Goal: Answer question/provide support: Answer question/provide support

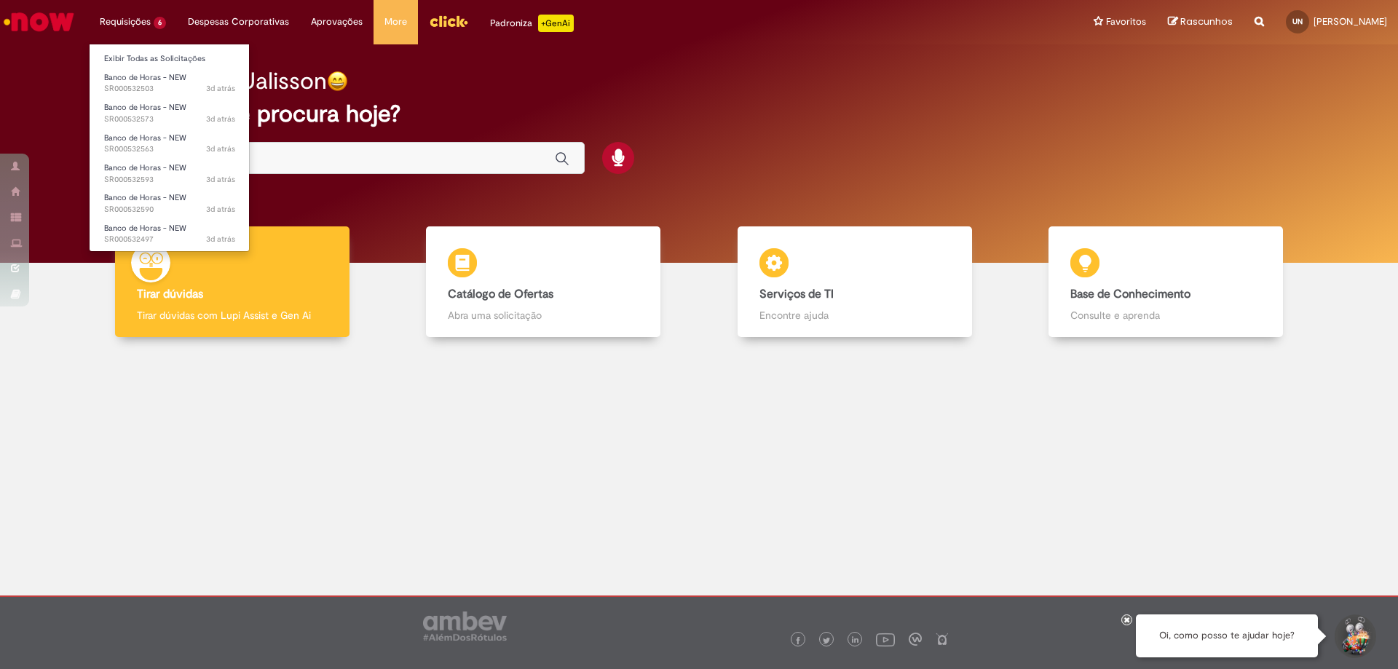
click at [136, 17] on li "Requisições 6 Exibir Todas as Solicitações Banco de Horas - NEW 3d atrás 3 dias…" at bounding box center [133, 22] width 88 height 44
click at [135, 77] on span "Banco de Horas - NEW" at bounding box center [145, 77] width 82 height 11
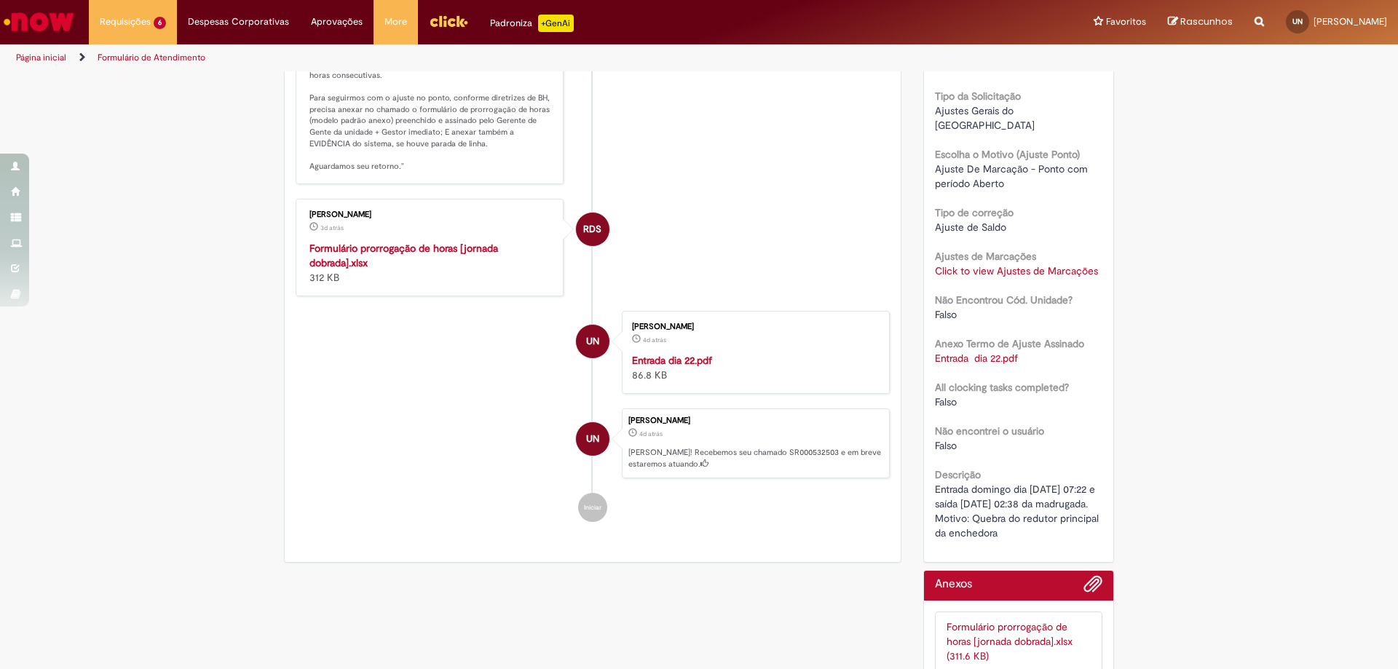
scroll to position [350, 0]
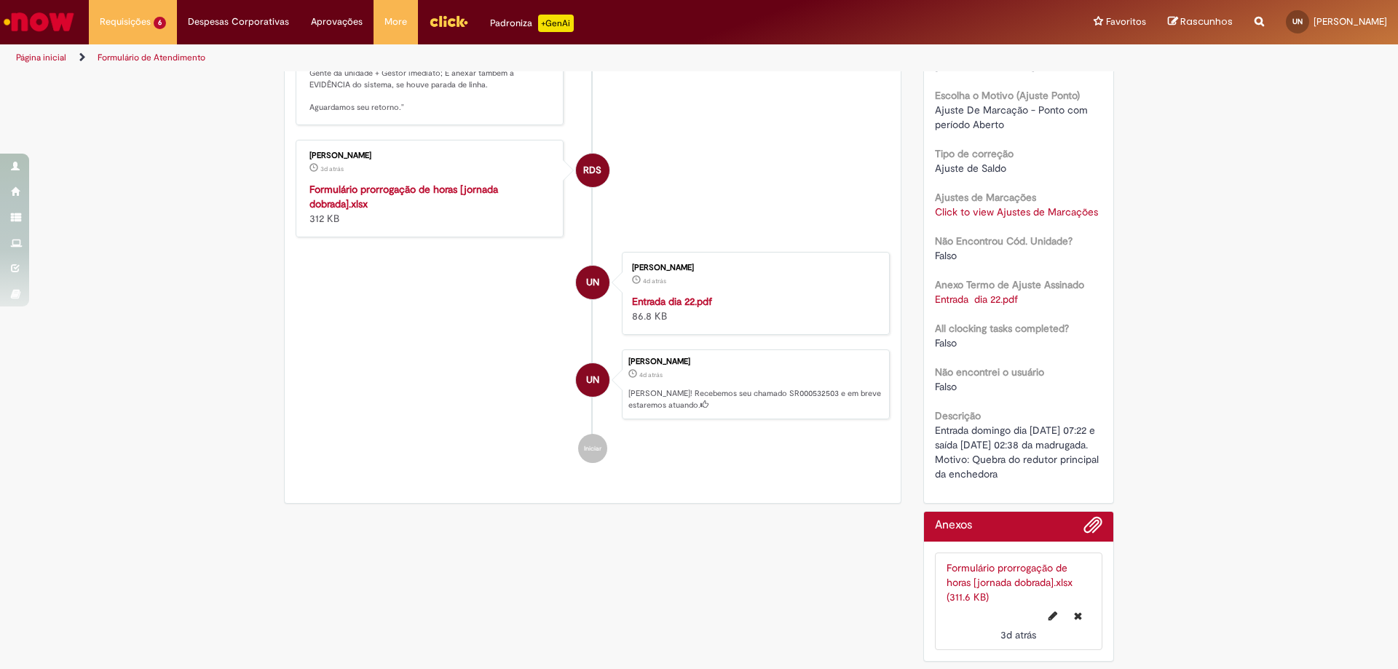
click at [956, 524] on h2 "Anexos" at bounding box center [953, 525] width 37 height 13
click at [944, 527] on h2 "Anexos" at bounding box center [953, 525] width 37 height 13
click at [1098, 521] on div "Anexos" at bounding box center [1019, 527] width 190 height 30
click at [1085, 527] on span "Adicionar anexos" at bounding box center [1093, 525] width 17 height 17
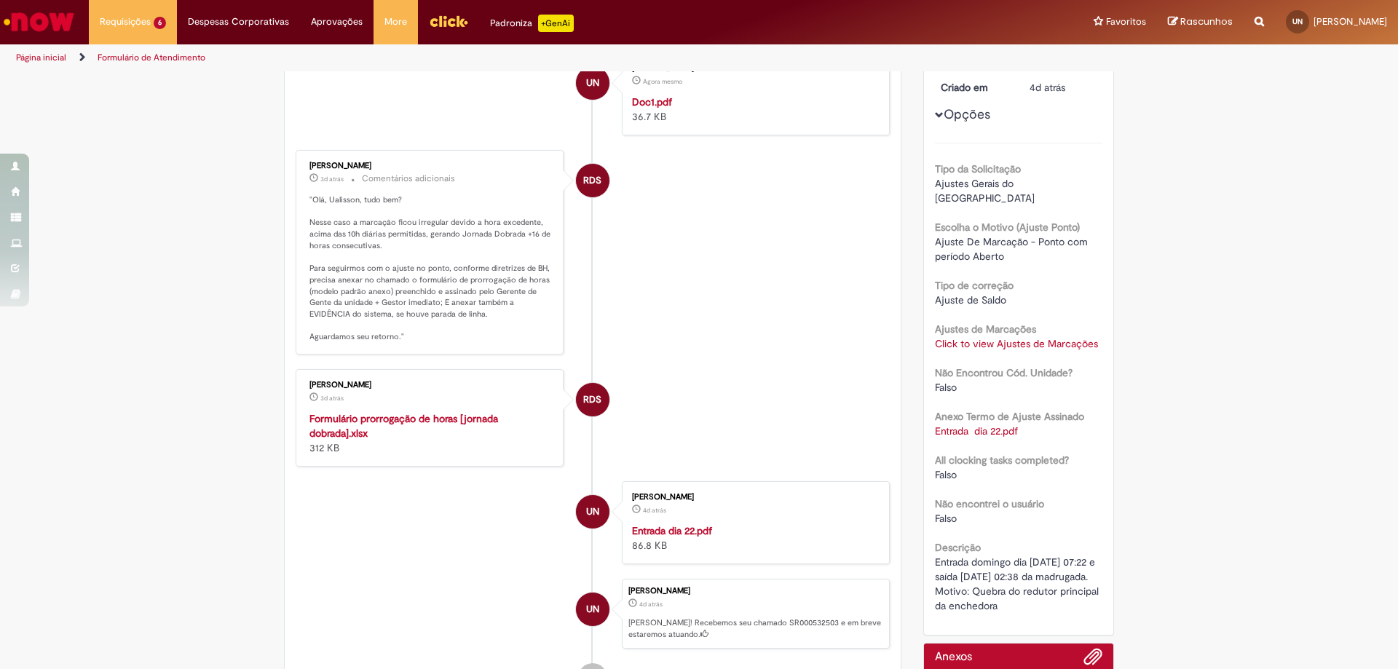
scroll to position [0, 0]
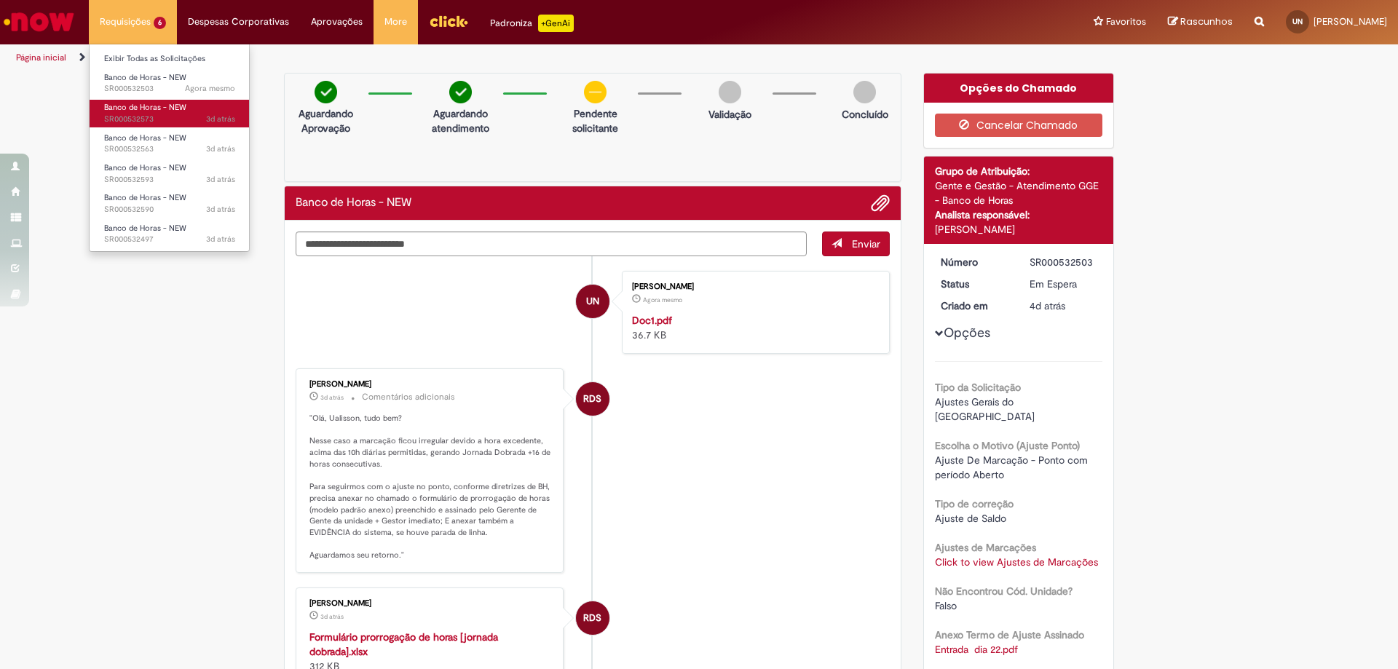
click at [154, 119] on span "3d atrás 3 dias atrás SR000532573" at bounding box center [169, 120] width 131 height 12
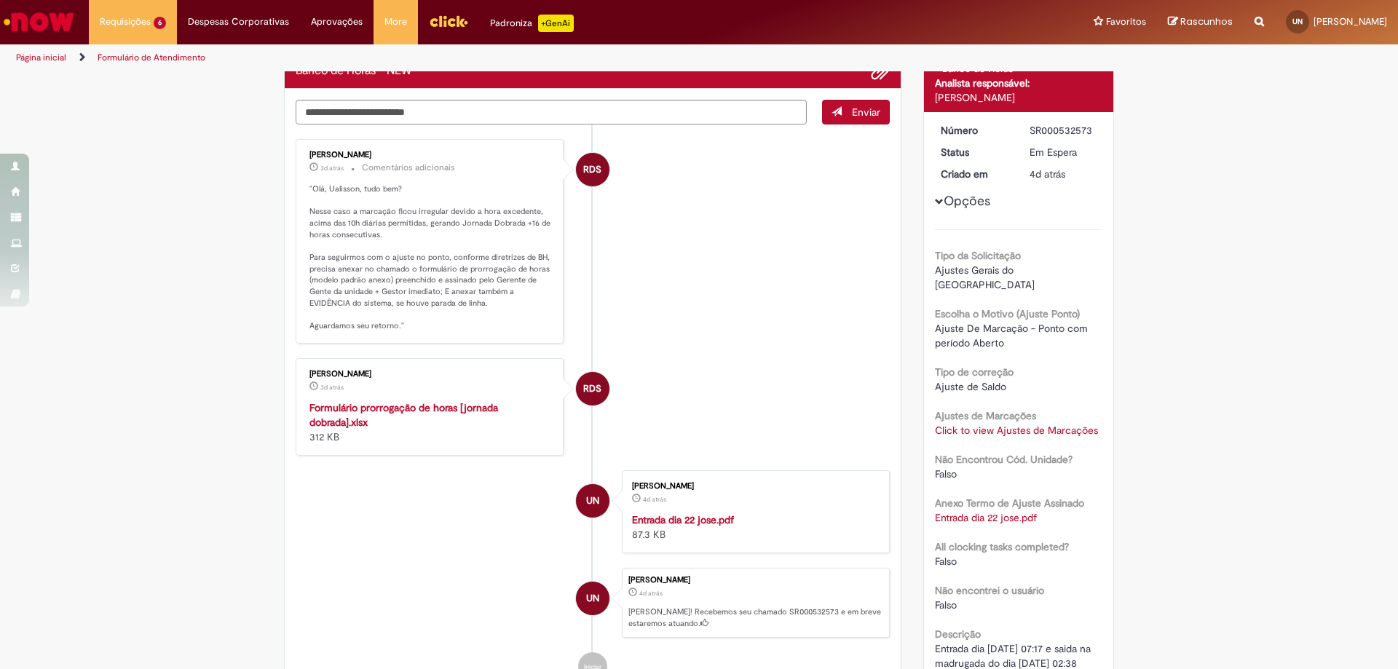
scroll to position [205, 0]
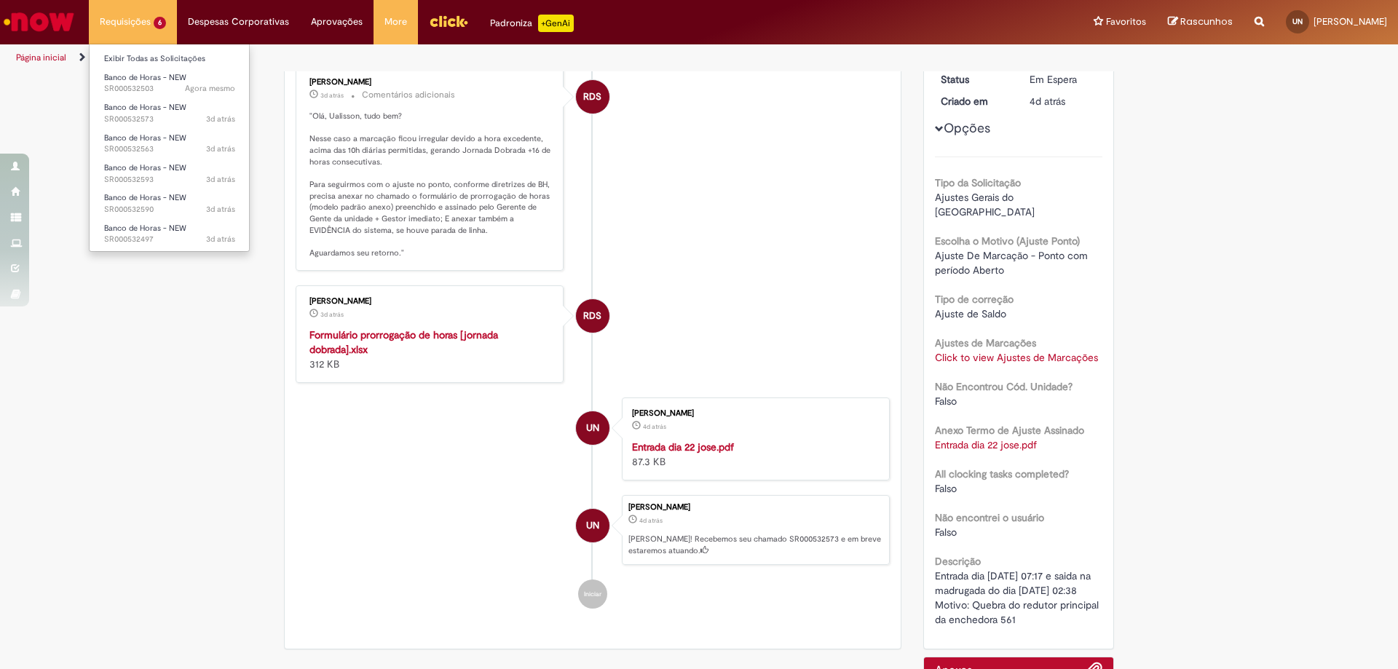
click at [132, 20] on li "Requisições 6 Exibir Todas as Solicitações Banco de Horas - NEW Agora mesmo Ago…" at bounding box center [133, 22] width 88 height 44
click at [137, 138] on span "Banco de Horas - NEW" at bounding box center [145, 138] width 82 height 11
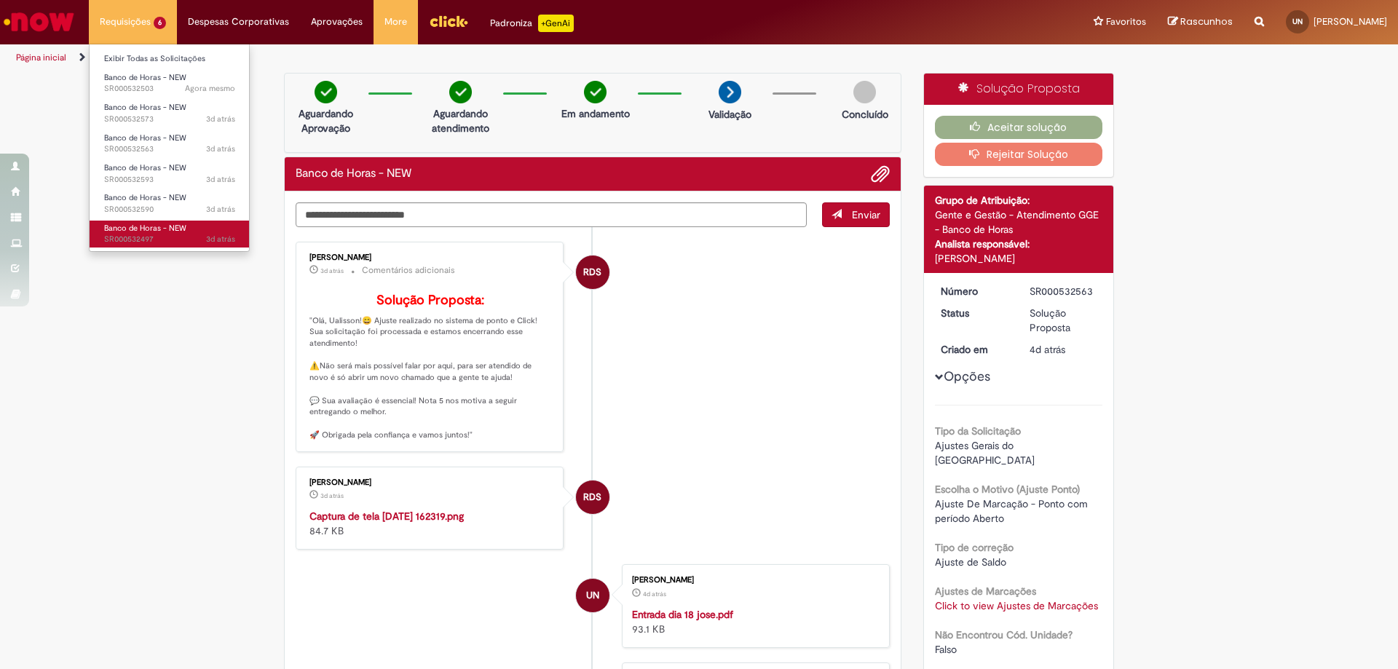
click at [143, 229] on span "Banco de Horas - NEW" at bounding box center [145, 228] width 82 height 11
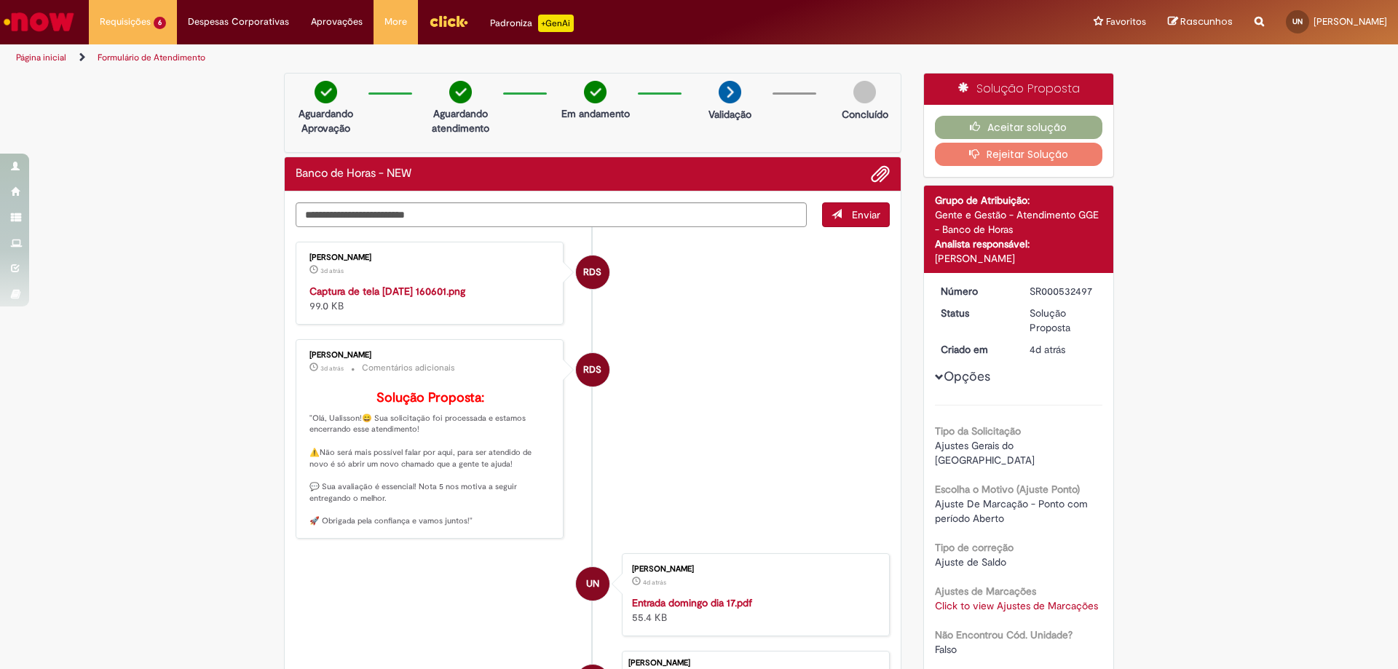
click at [443, 284] on img "Histórico de tíquete" at bounding box center [431, 284] width 243 height 0
click at [481, 284] on img "Histórico de tíquete" at bounding box center [431, 284] width 243 height 0
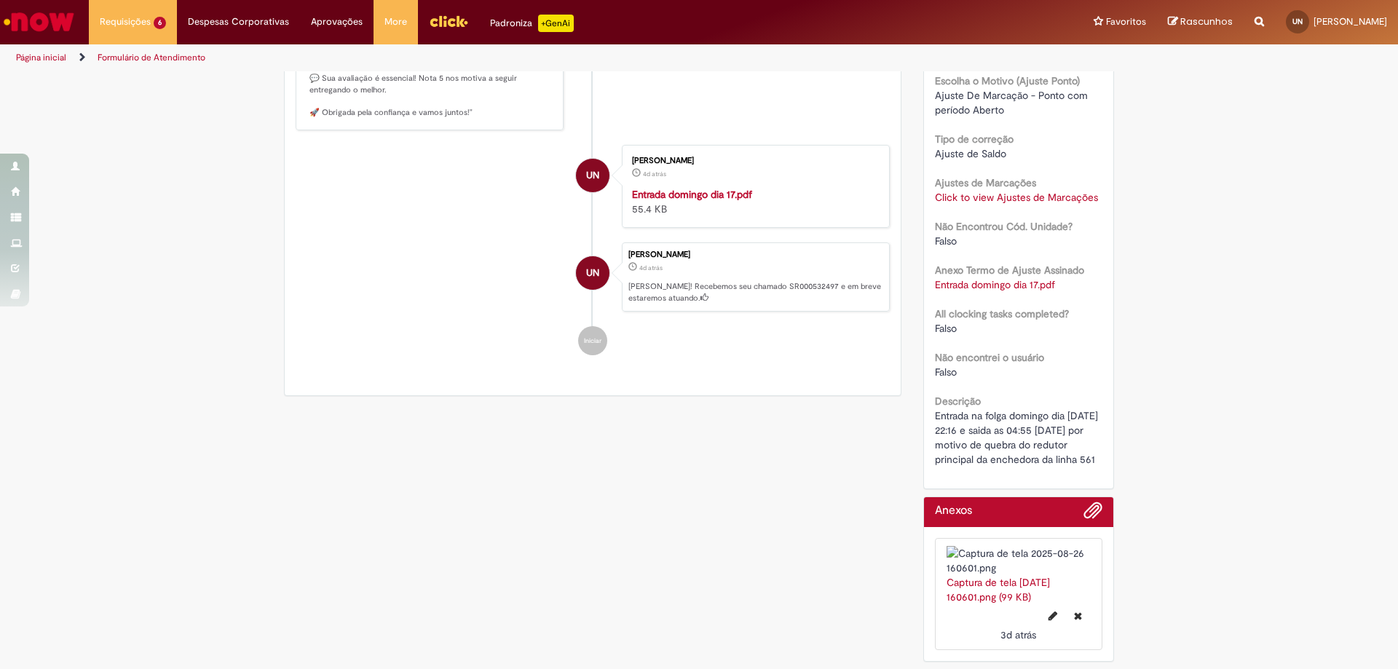
scroll to position [468, 0]
click at [1047, 556] on img at bounding box center [1019, 560] width 145 height 29
click at [986, 594] on link "Captura de tela [DATE] 160601.png (99 KB)" at bounding box center [998, 590] width 103 height 28
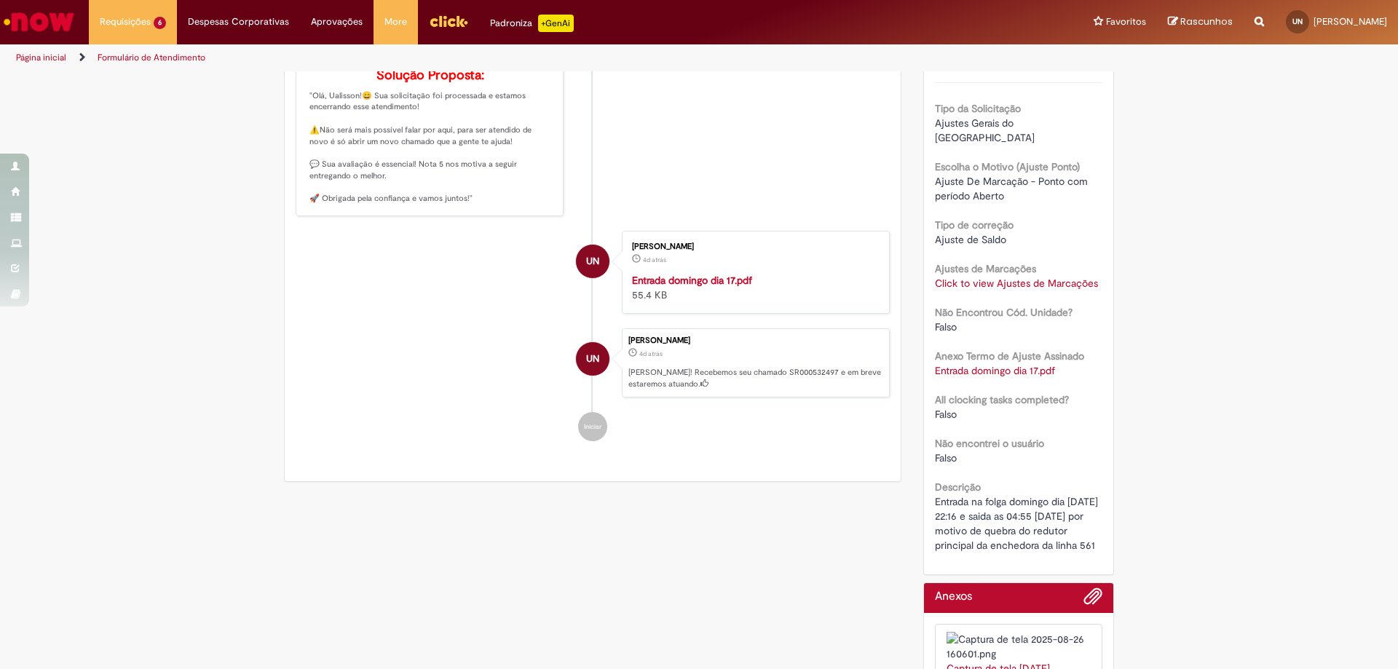
scroll to position [104, 0]
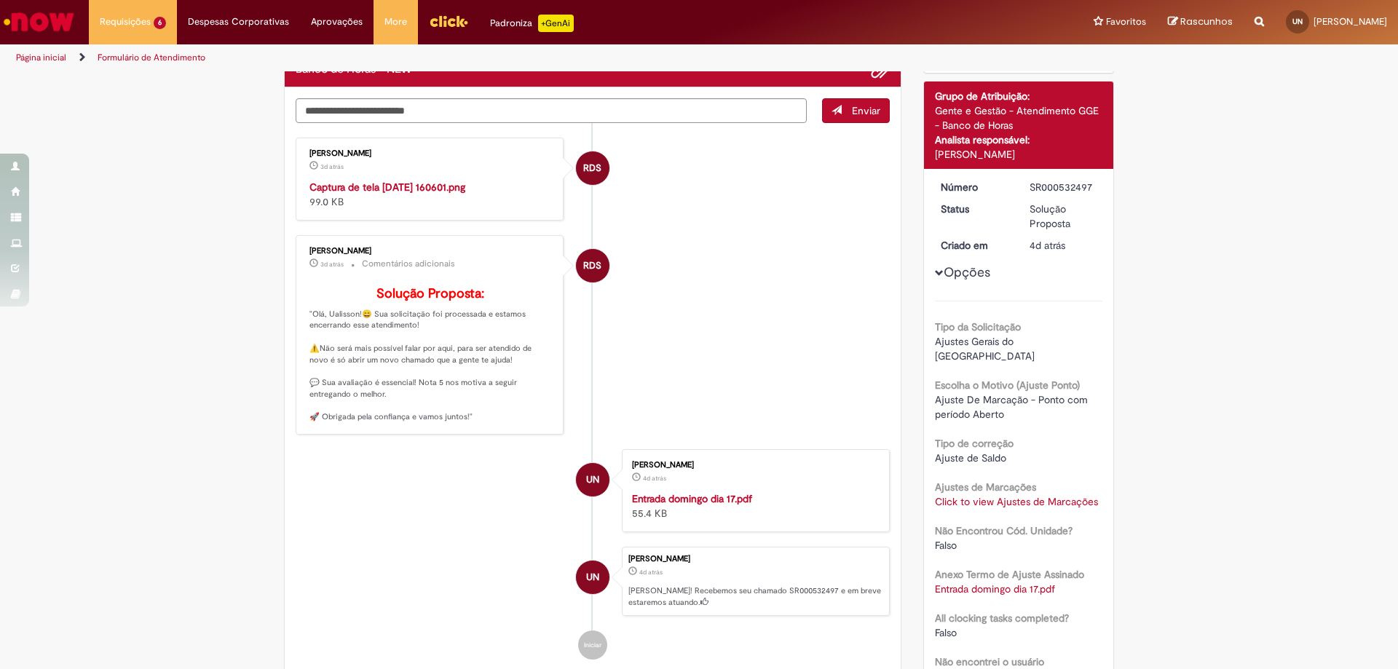
click at [488, 180] on img "Histórico de tíquete" at bounding box center [431, 180] width 243 height 0
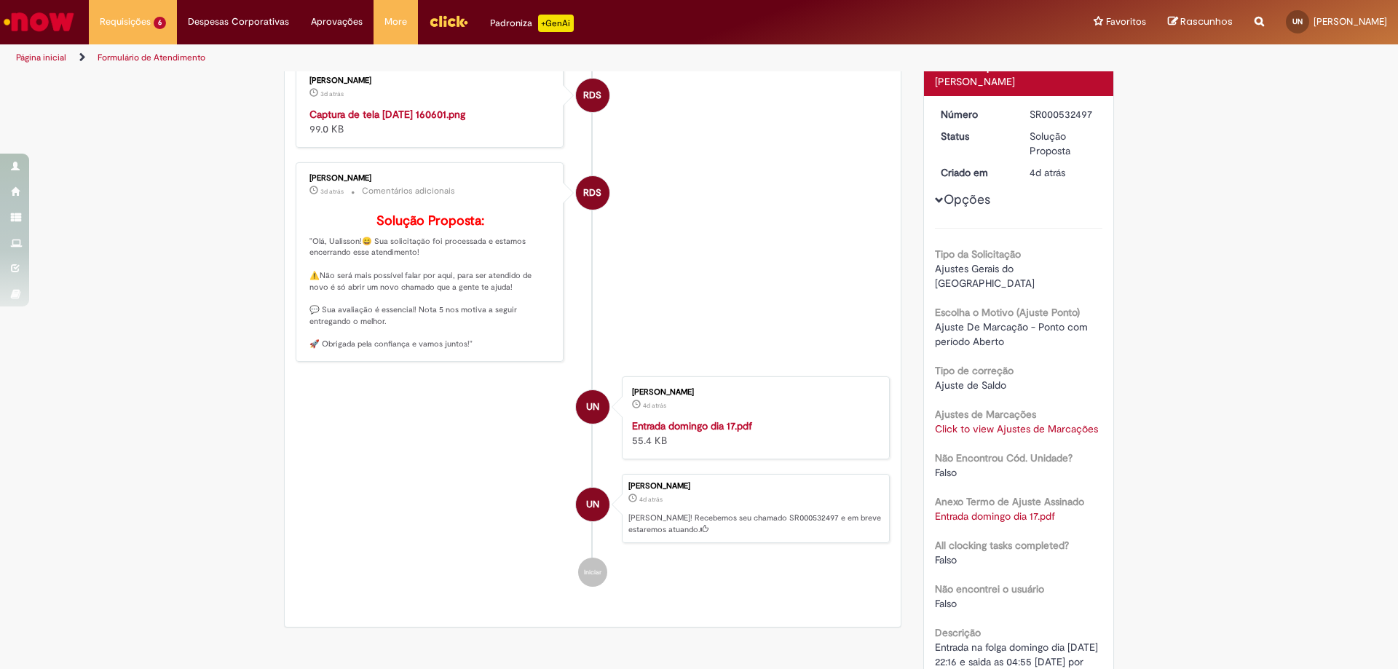
scroll to position [0, 0]
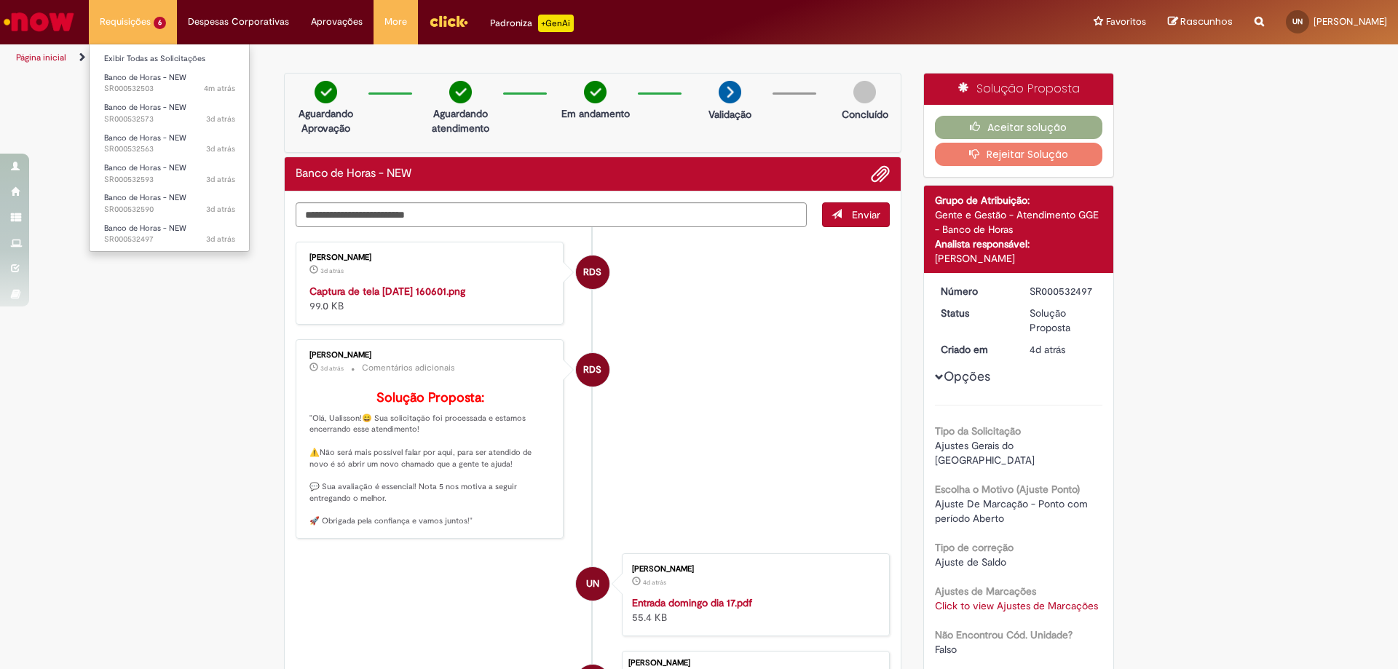
click at [135, 17] on li "Requisições 6 Exibir Todas as Solicitações Banco de Horas - NEW 4m atrás 4 minu…" at bounding box center [133, 22] width 88 height 44
click at [157, 163] on span "Banco de Horas - NEW" at bounding box center [145, 167] width 82 height 11
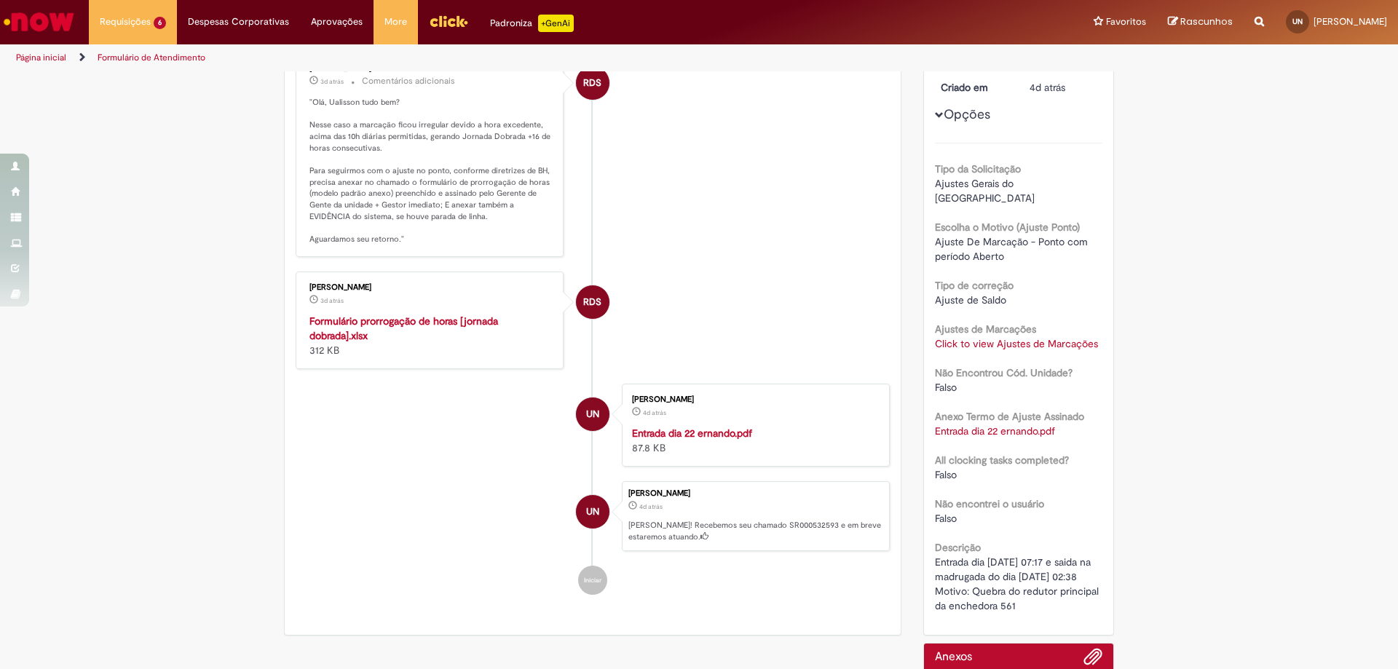
scroll to position [350, 0]
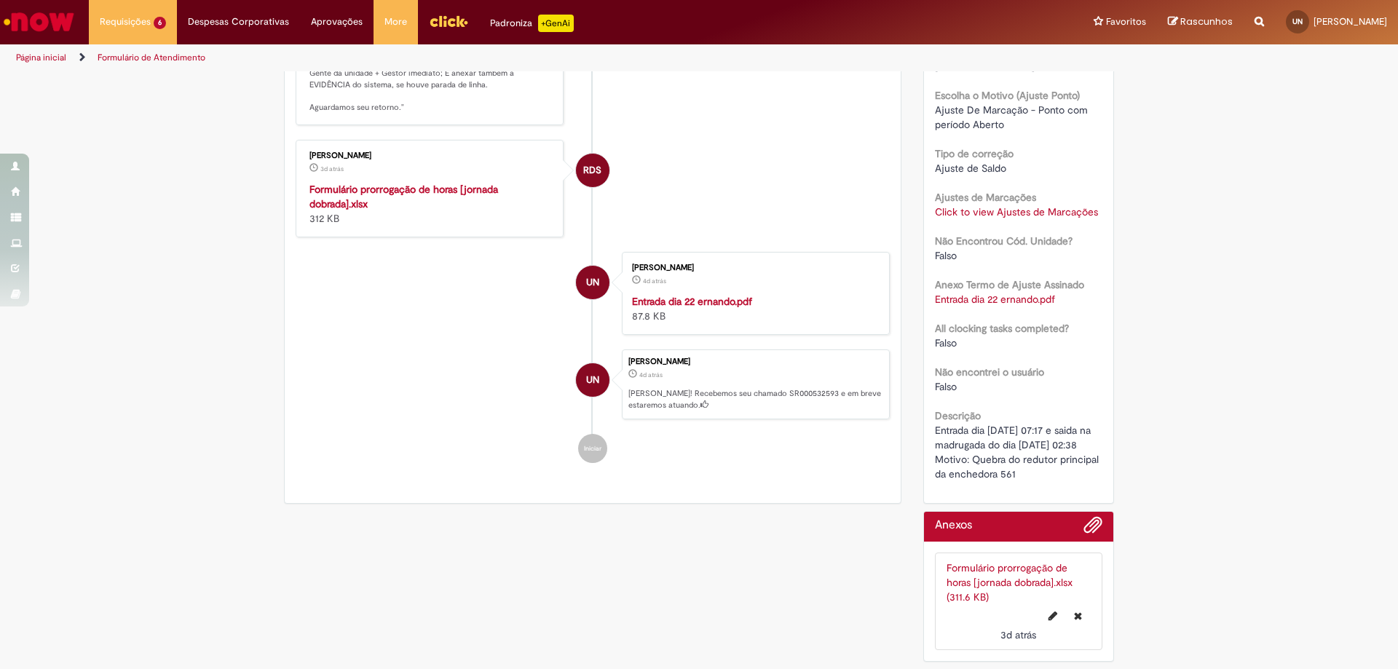
click at [1001, 583] on link "Formulário prorrogação de horas [jornada dobrada].xlsx (311.6 KB)" at bounding box center [1010, 583] width 126 height 42
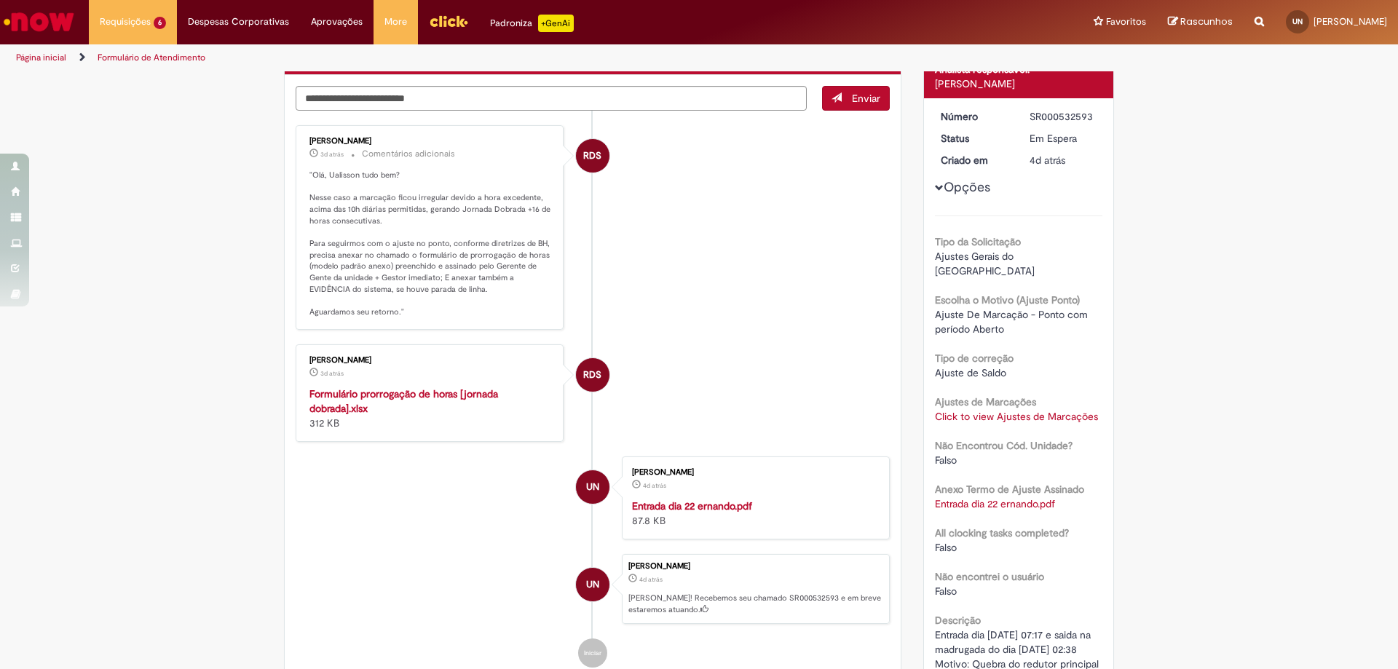
scroll to position [0, 0]
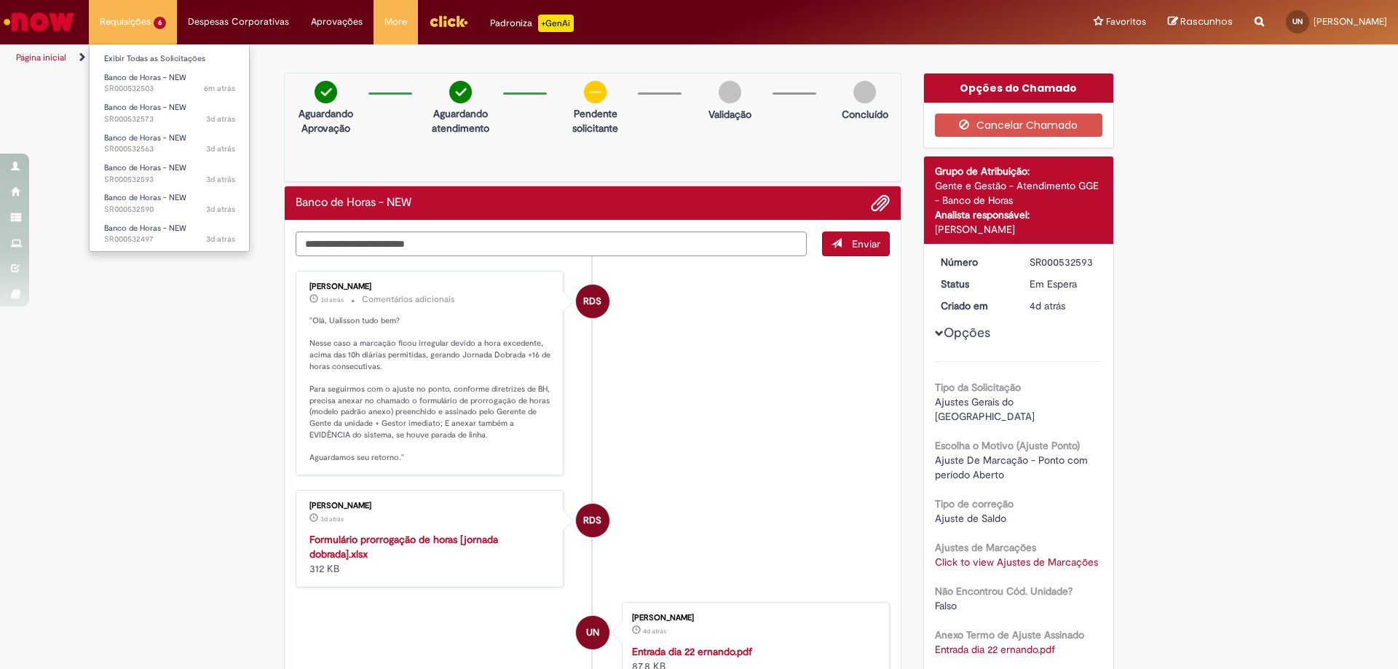
click at [121, 21] on li "Requisições 6 Exibir Todas as Solicitações Banco de Horas - NEW 6m atrás 6 minu…" at bounding box center [133, 22] width 88 height 44
click at [150, 173] on span "Banco de Horas - NEW" at bounding box center [145, 167] width 82 height 11
click at [144, 139] on span "Banco de Horas - NEW" at bounding box center [145, 138] width 82 height 11
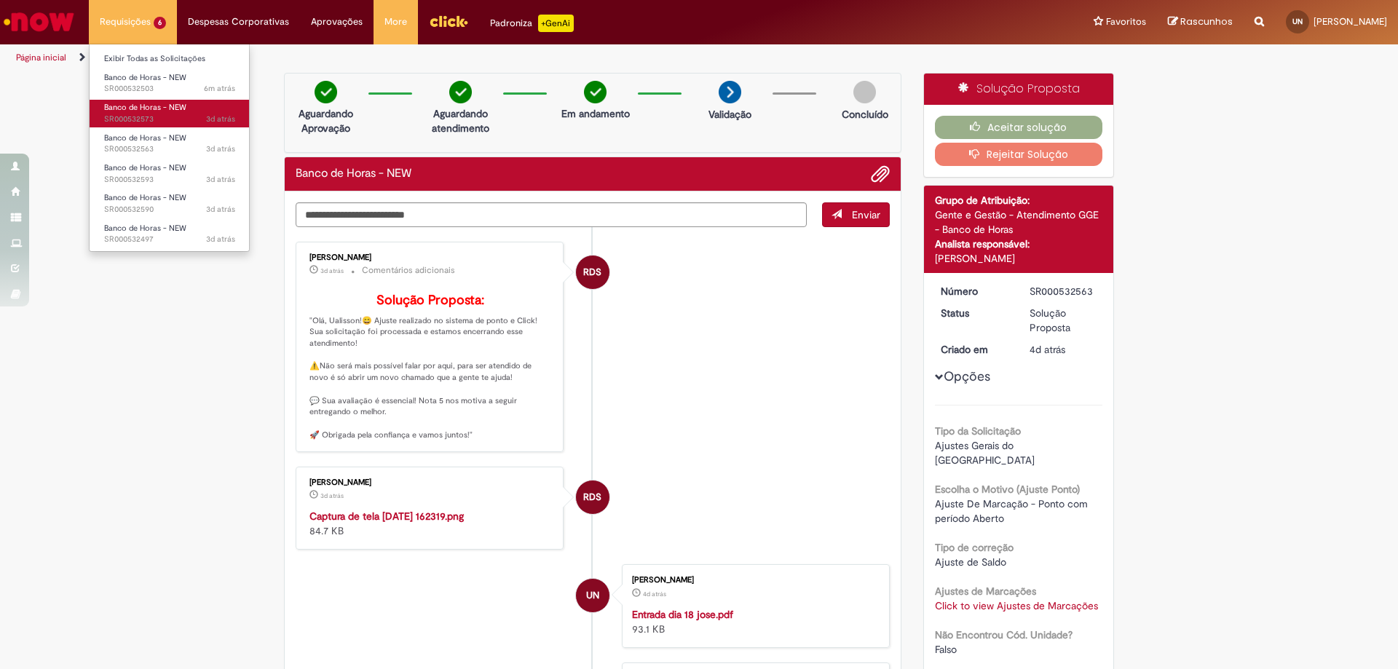
click at [148, 111] on span "Banco de Horas - NEW" at bounding box center [145, 107] width 82 height 11
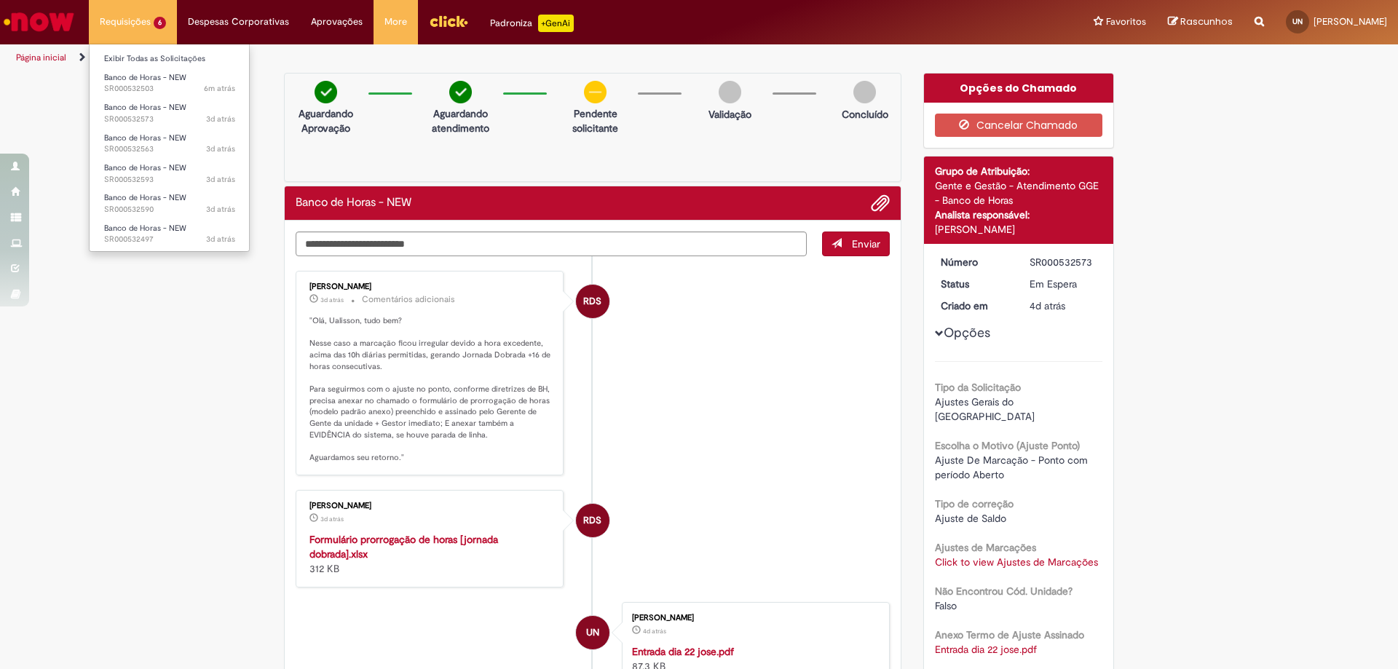
click at [127, 19] on li "Requisições 6 Exibir Todas as Solicitações Banco de Horas - NEW 6m atrás 6 minu…" at bounding box center [133, 22] width 88 height 44
click at [144, 76] on span "Banco de Horas - NEW" at bounding box center [145, 77] width 82 height 11
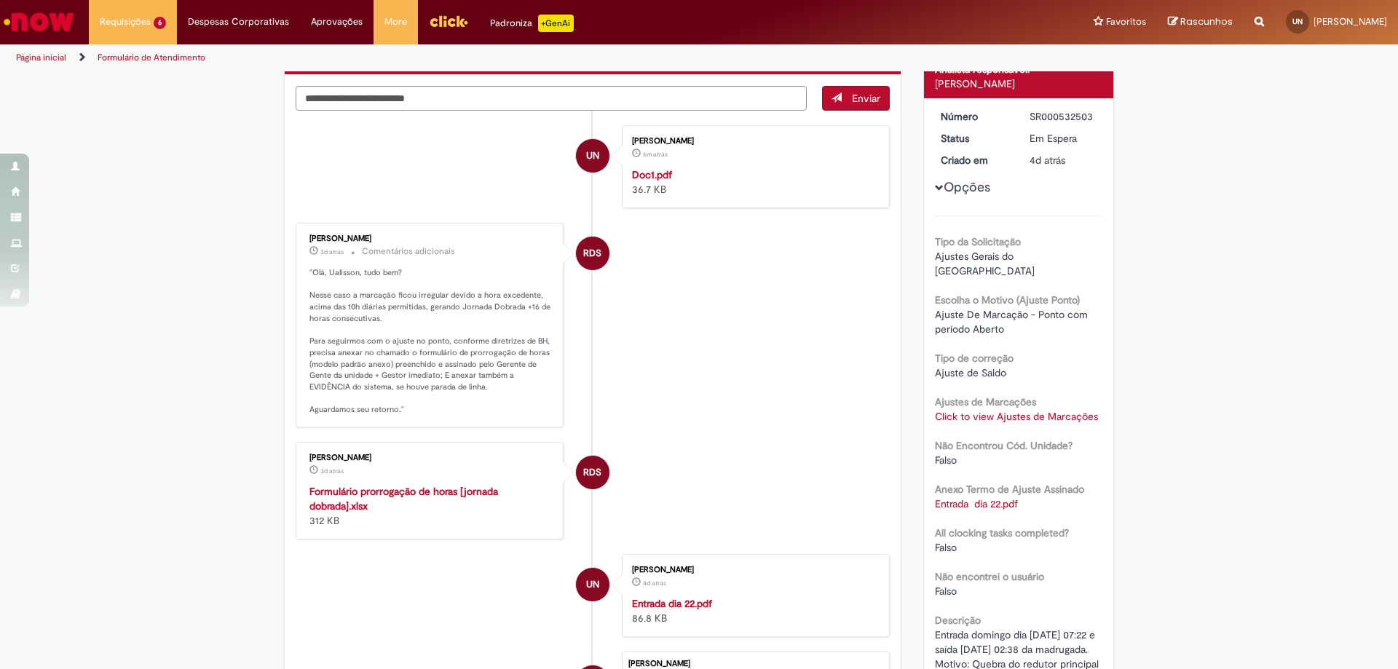
scroll to position [291, 0]
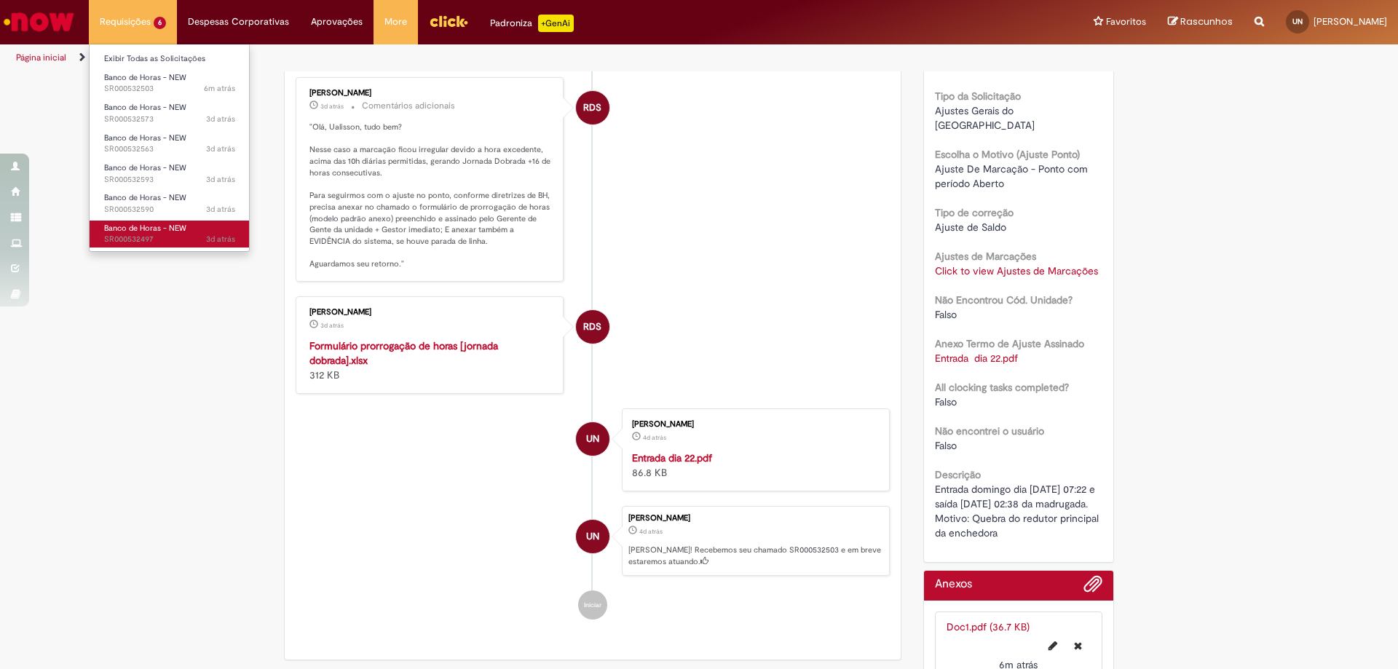
click at [144, 230] on span "Banco de Horas - NEW" at bounding box center [145, 228] width 82 height 11
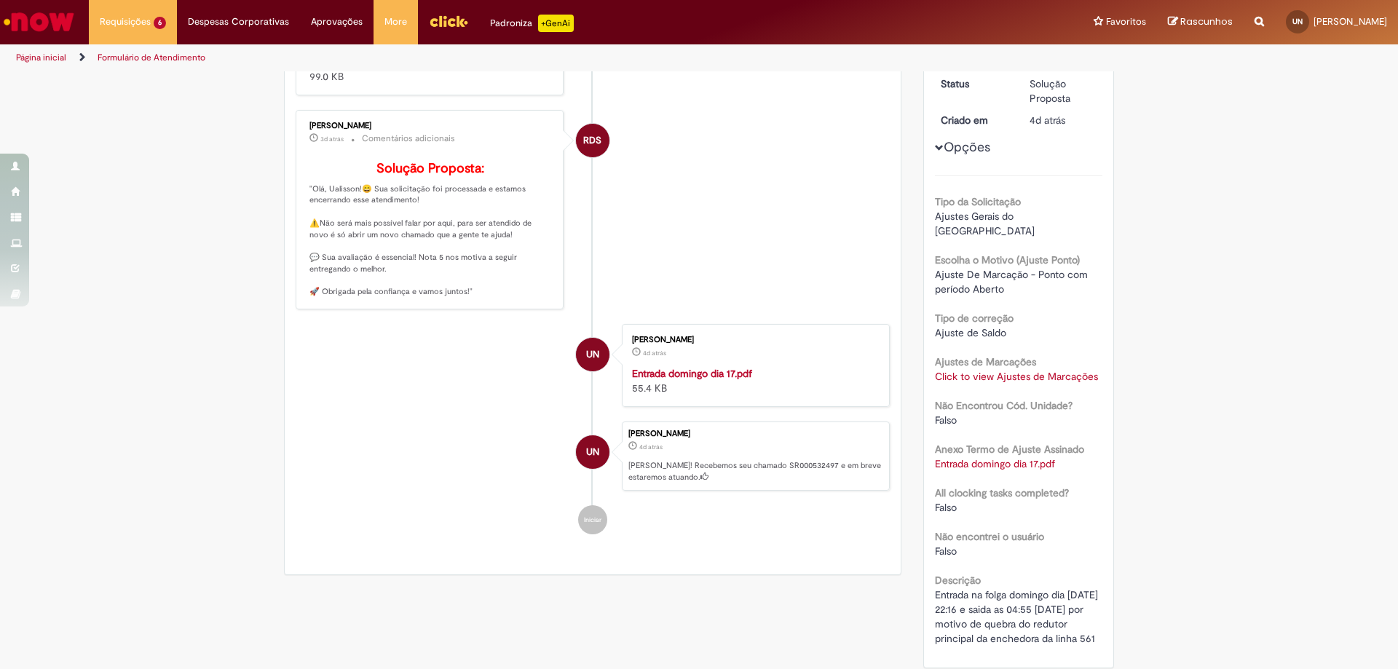
scroll to position [11, 0]
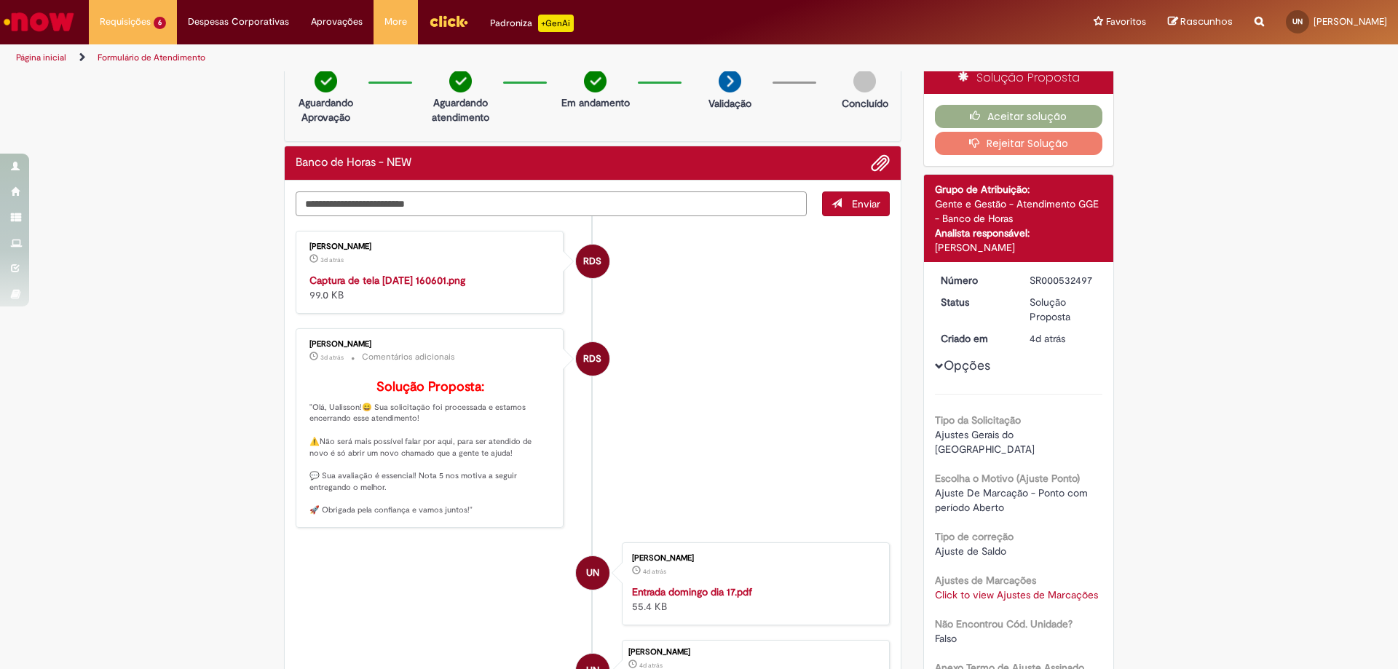
click at [320, 193] on textarea "Digite sua mensagem aqui..." at bounding box center [551, 204] width 511 height 25
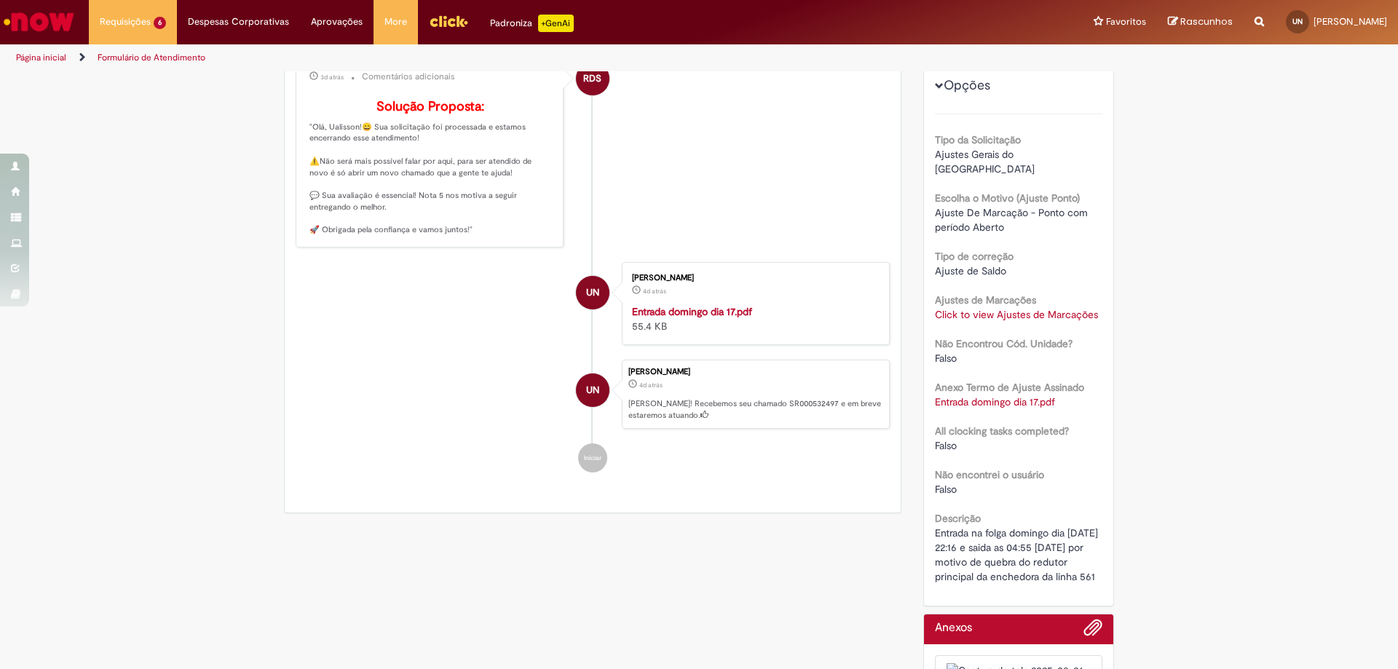
scroll to position [0, 0]
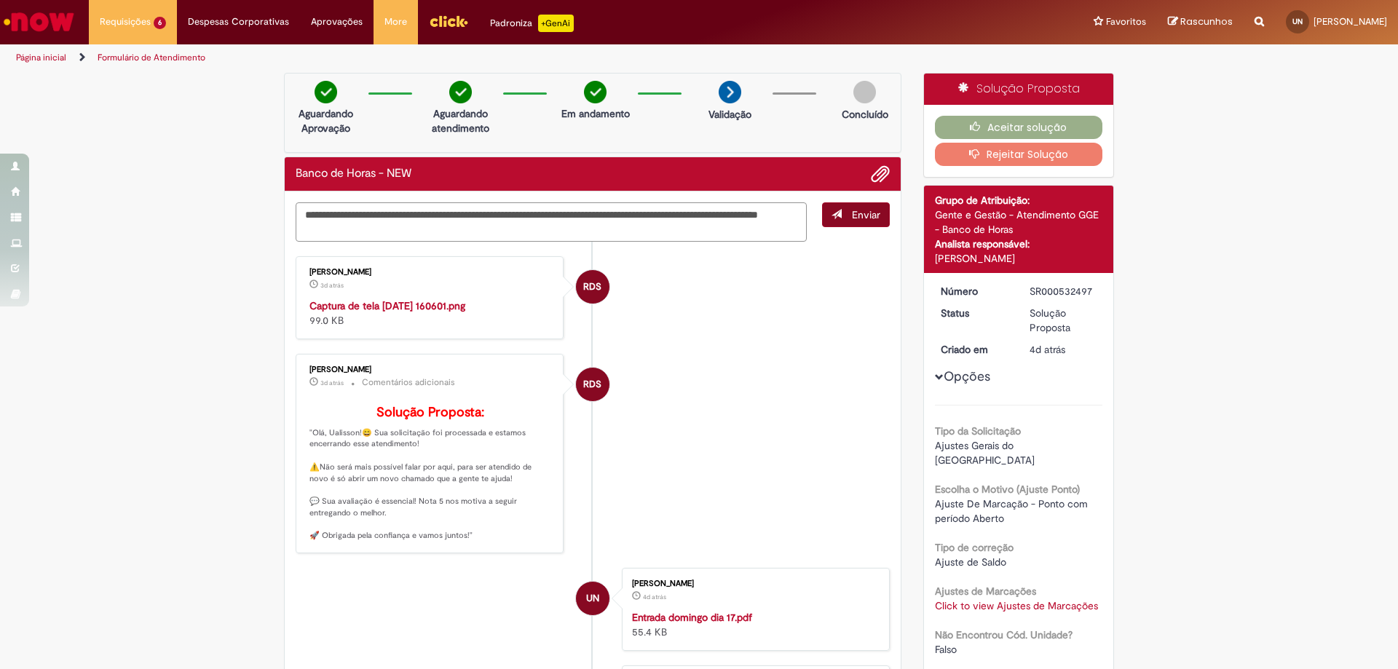
type textarea "**********"
click at [852, 213] on span "Enviar" at bounding box center [866, 214] width 28 height 13
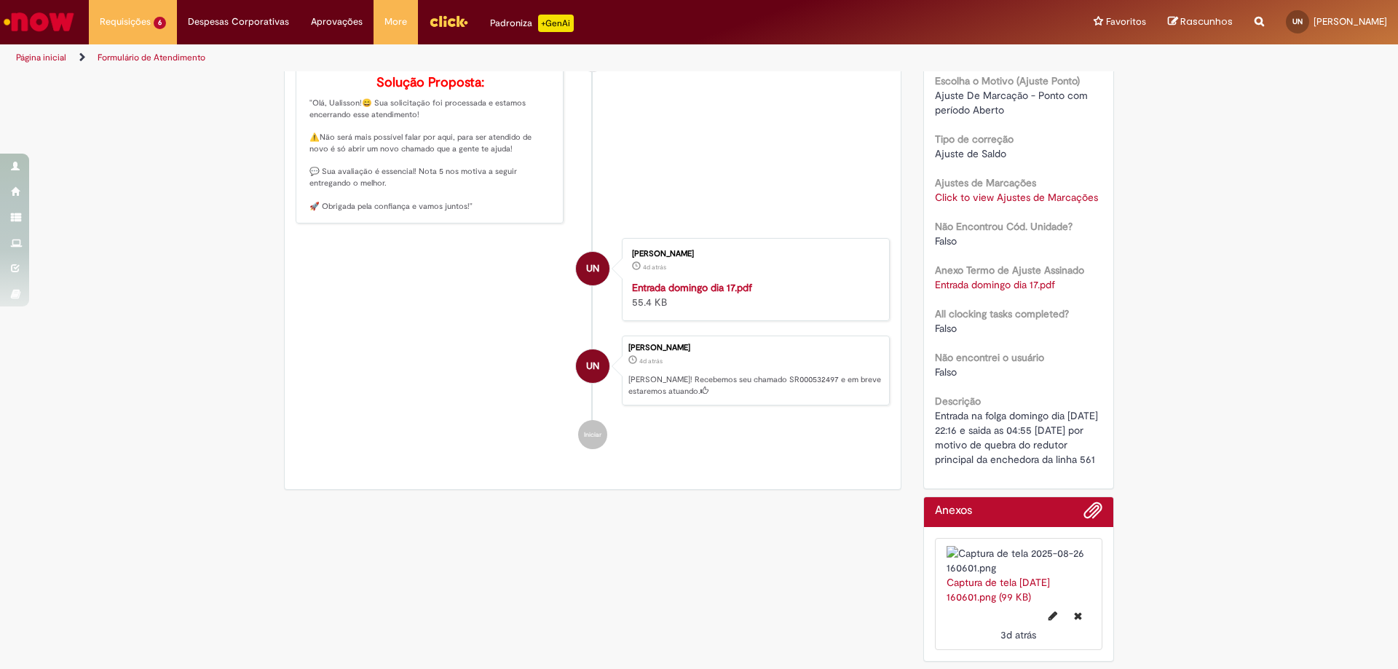
scroll to position [527, 0]
click at [1085, 503] on span "Adicionar anexos" at bounding box center [1093, 511] width 17 height 17
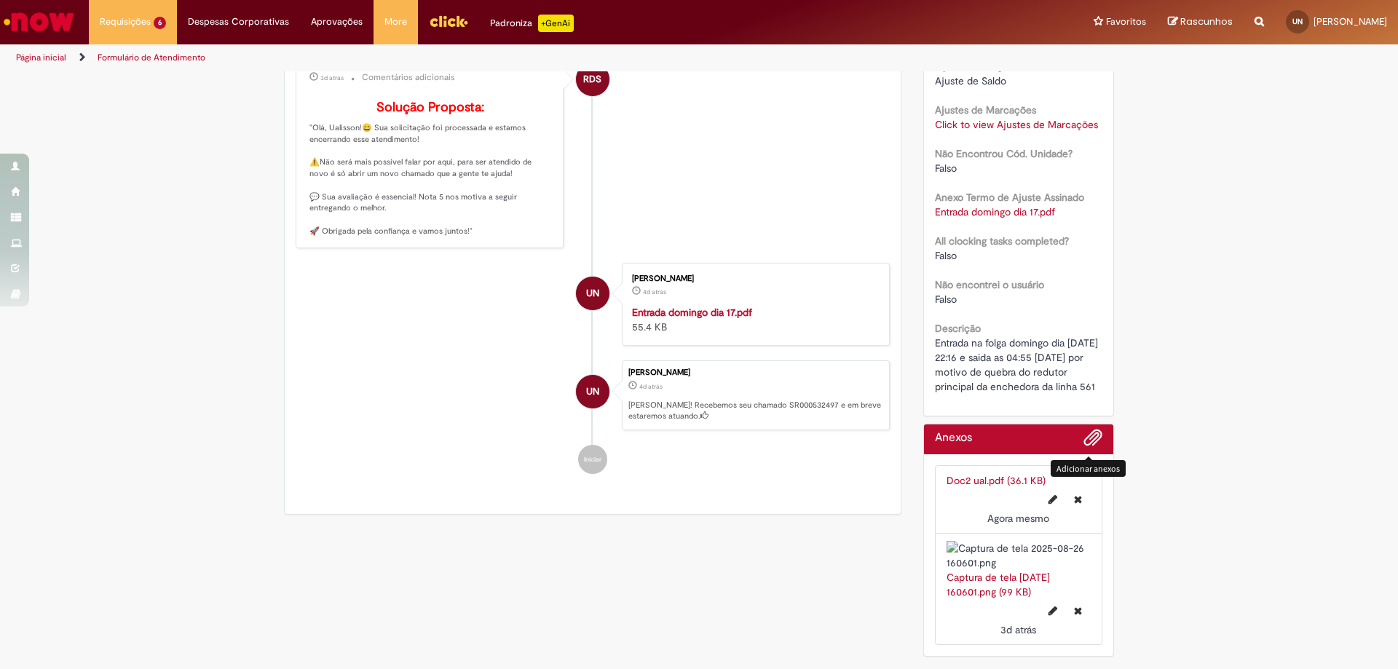
scroll to position [261, 0]
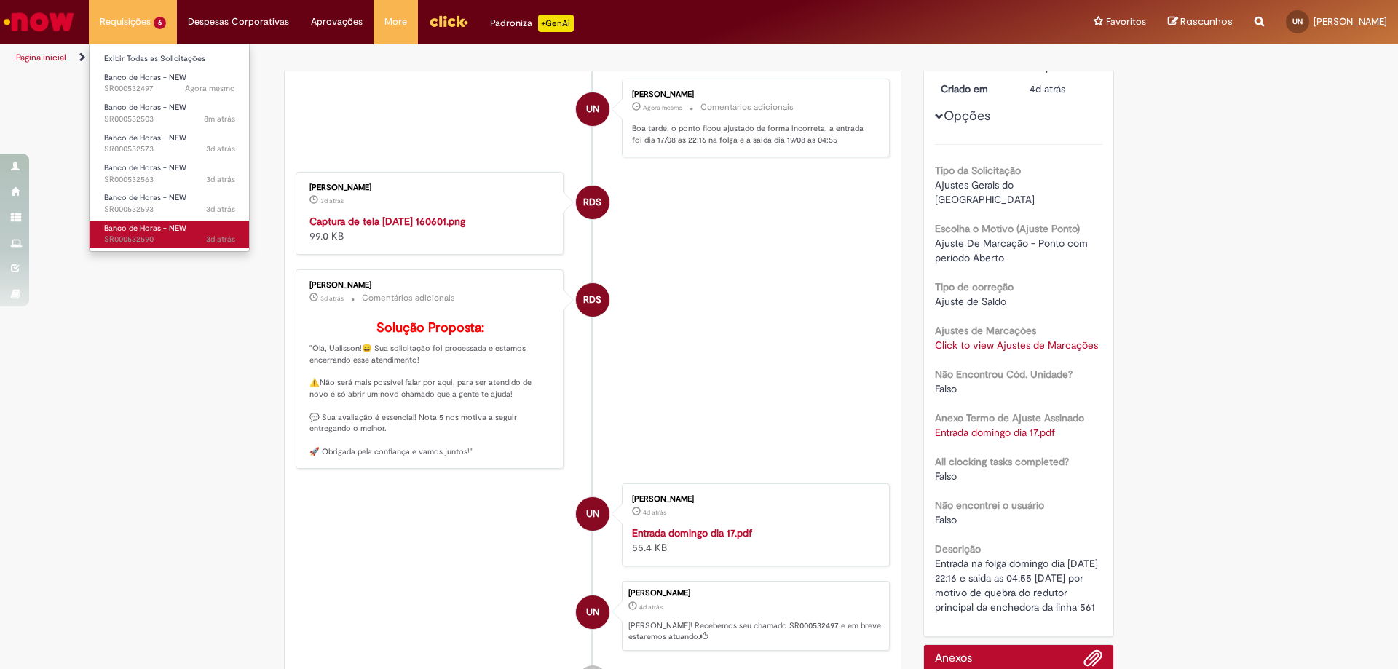
click at [143, 234] on span "3d atrás 3 dias atrás SR000532590" at bounding box center [169, 240] width 131 height 12
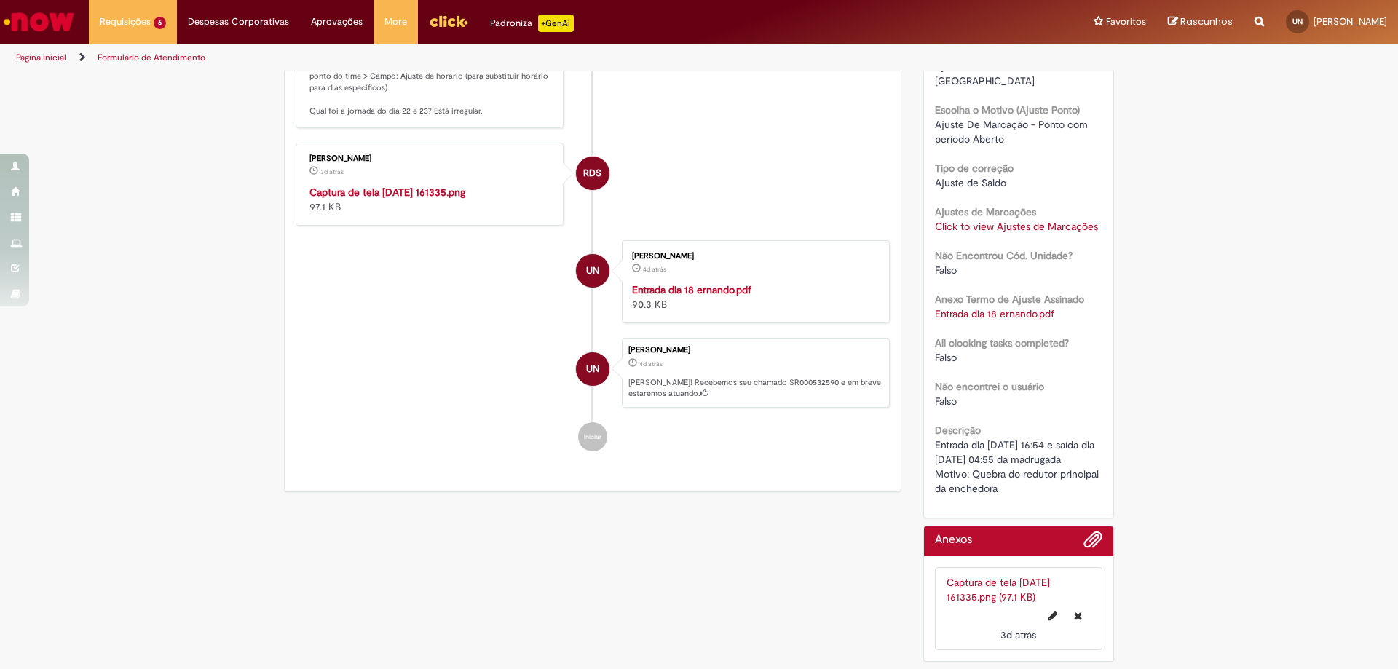
scroll to position [96, 0]
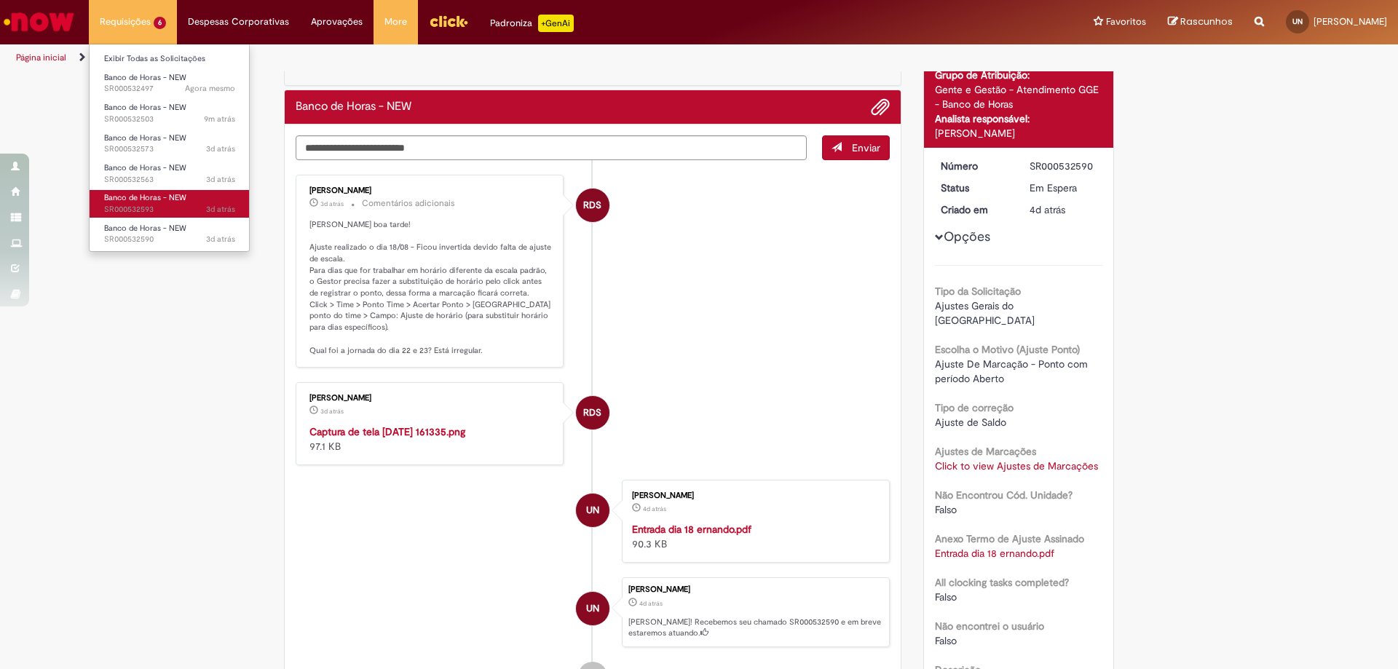
click at [135, 202] on span "Banco de Horas - NEW" at bounding box center [145, 197] width 82 height 11
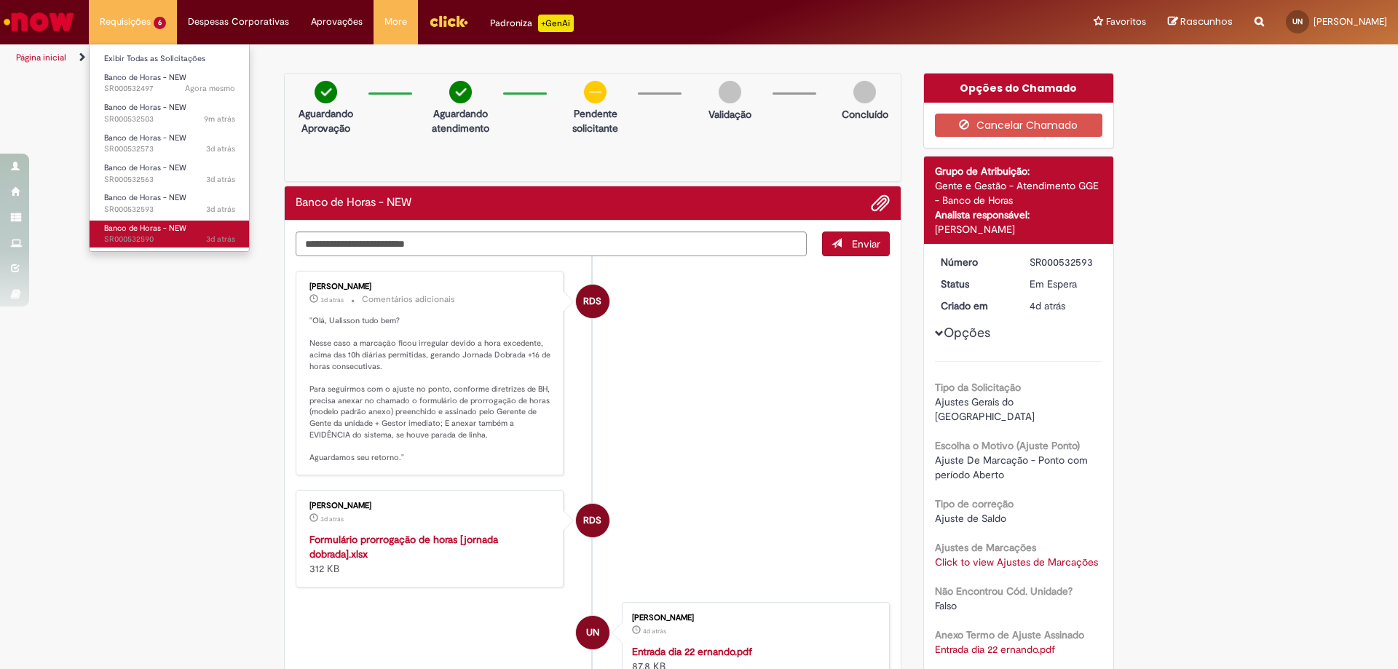
click at [141, 228] on span "Banco de Horas - NEW" at bounding box center [145, 228] width 82 height 11
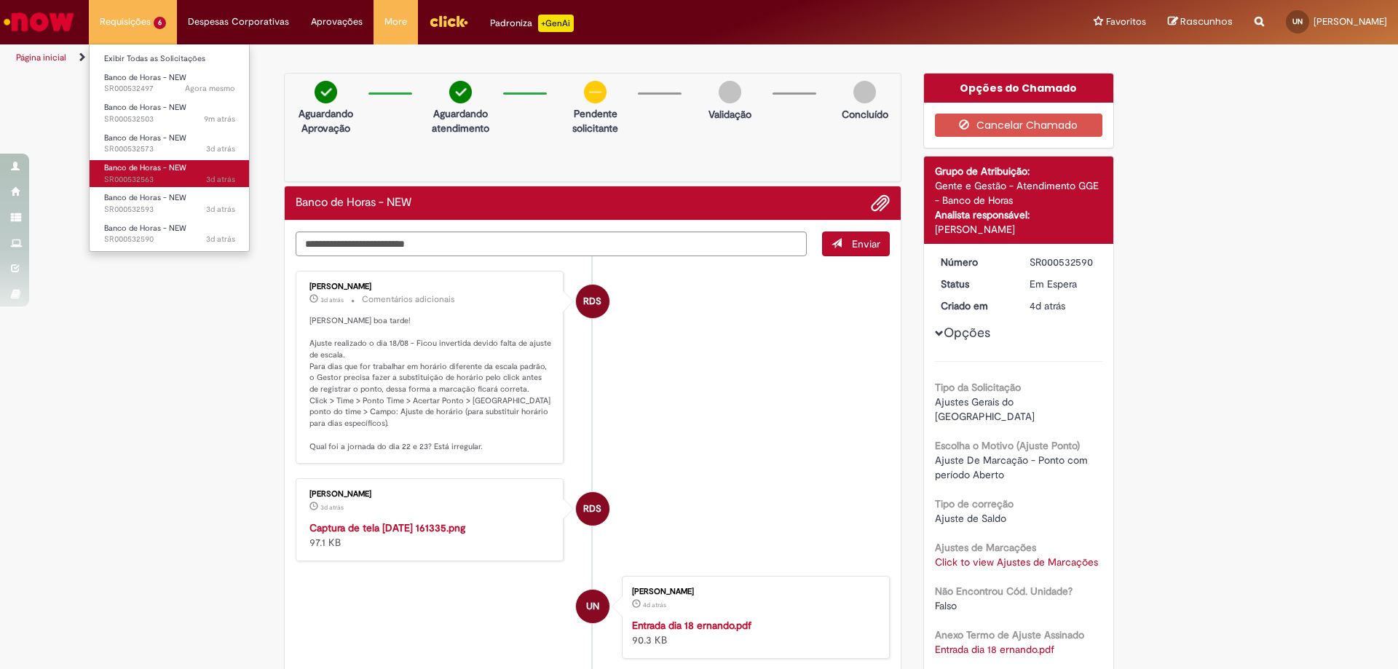
click at [143, 173] on span "Banco de Horas - NEW" at bounding box center [145, 167] width 82 height 11
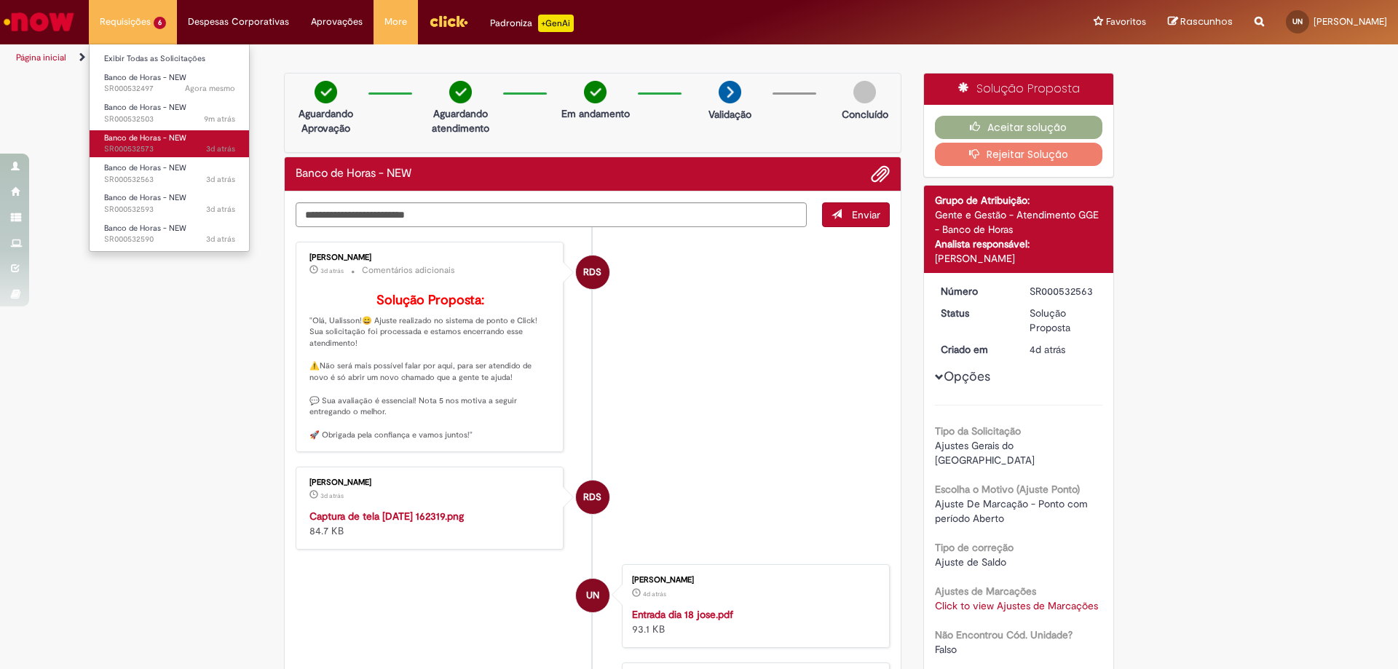
click at [141, 135] on span "Banco de Horas - NEW" at bounding box center [145, 138] width 82 height 11
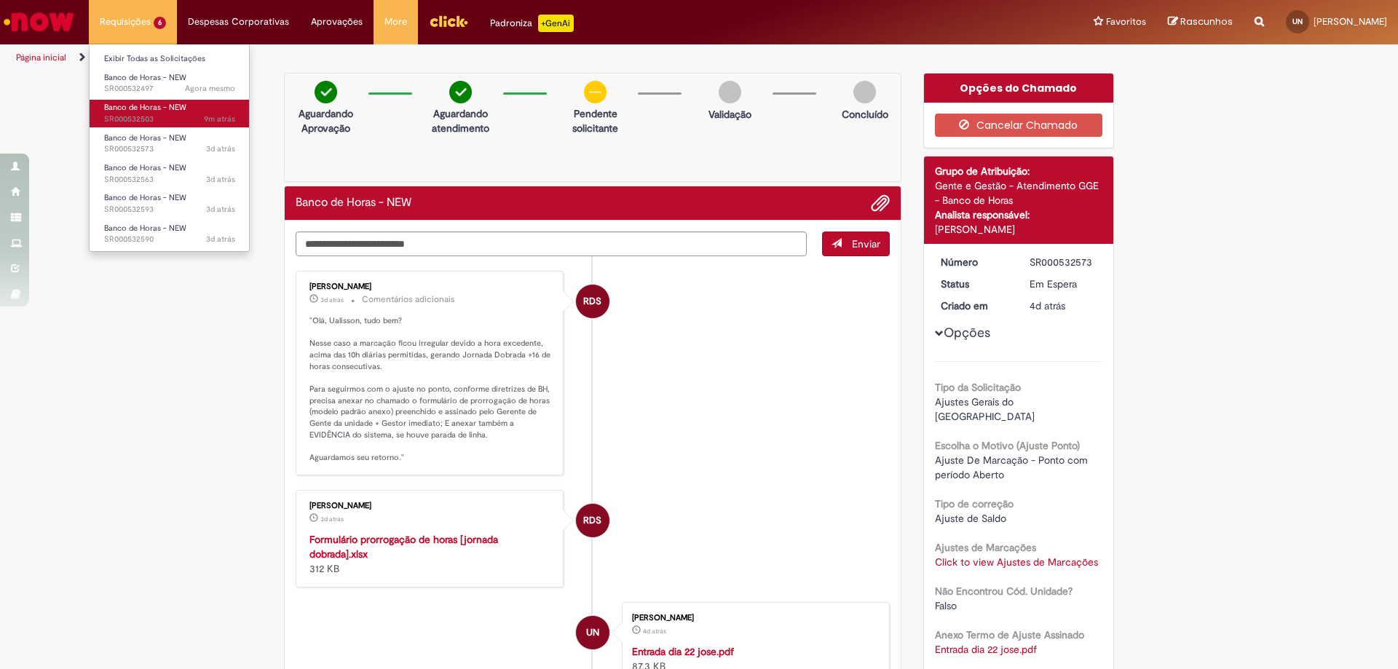
click at [151, 105] on span "Banco de Horas - NEW" at bounding box center [145, 107] width 82 height 11
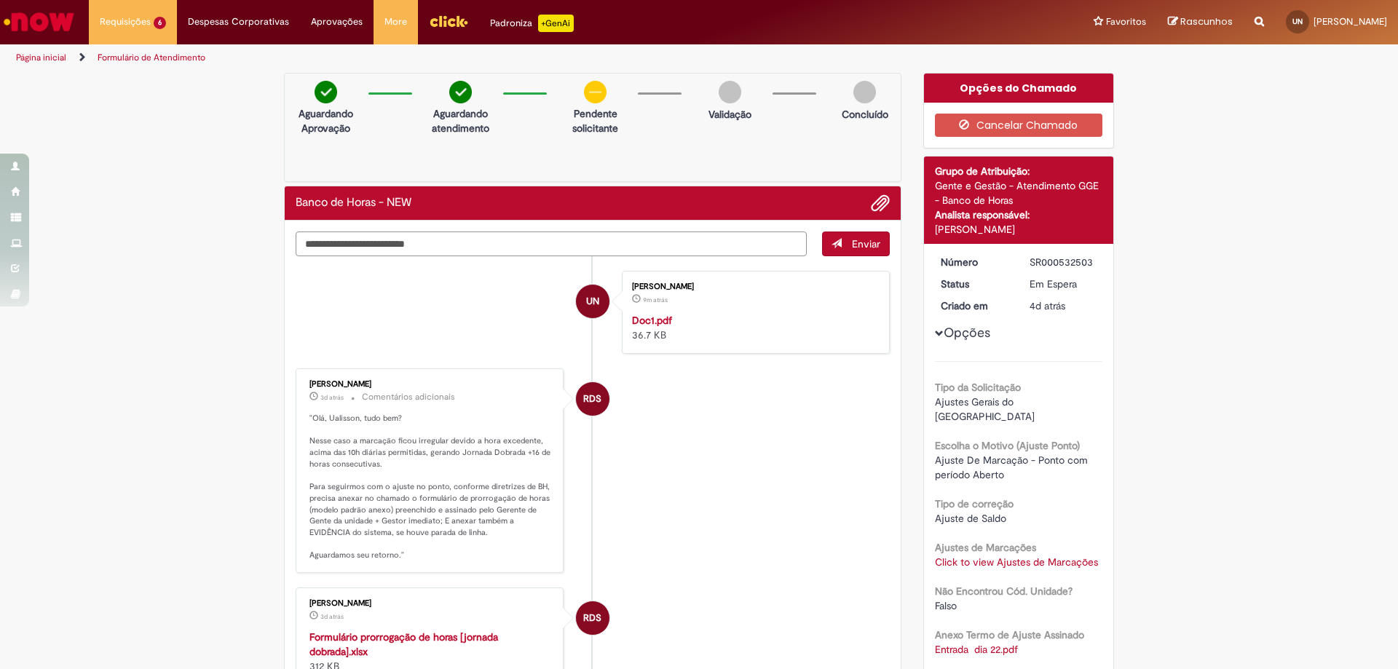
click at [473, 242] on textarea "Digite sua mensagem aqui..." at bounding box center [551, 244] width 511 height 25
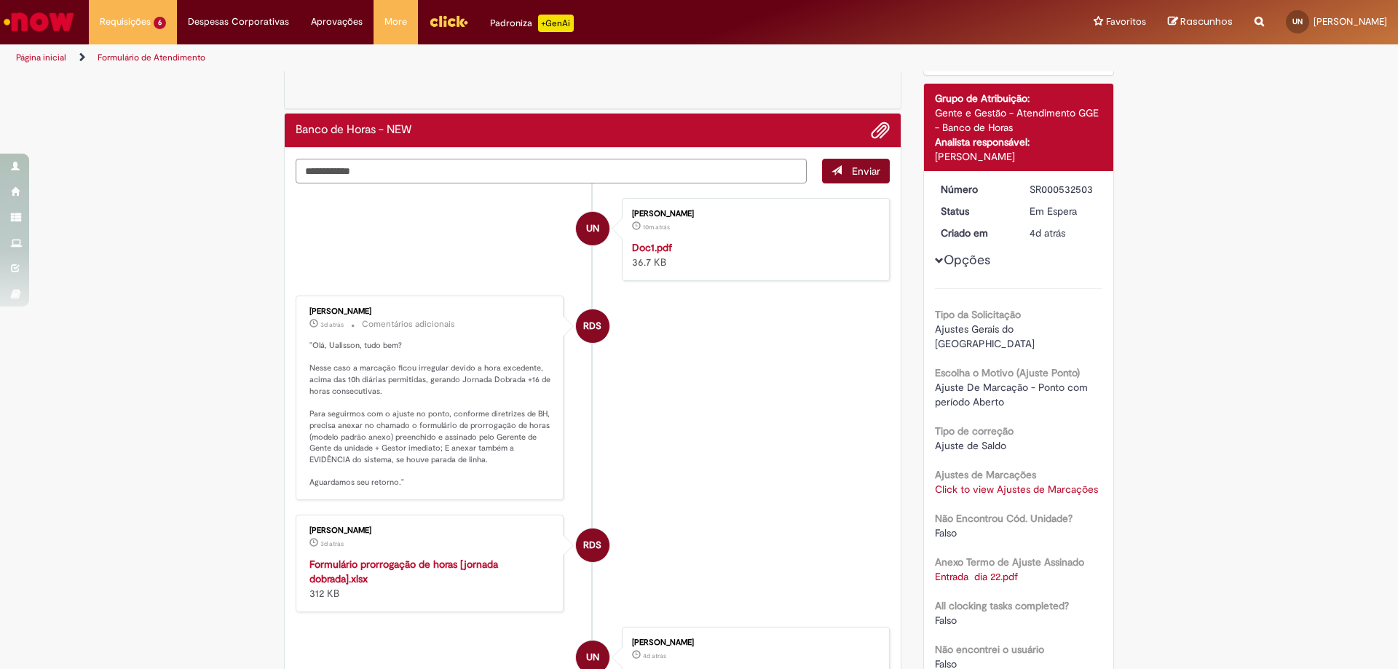
type textarea "**********"
click at [852, 173] on span "Enviar" at bounding box center [866, 171] width 28 height 13
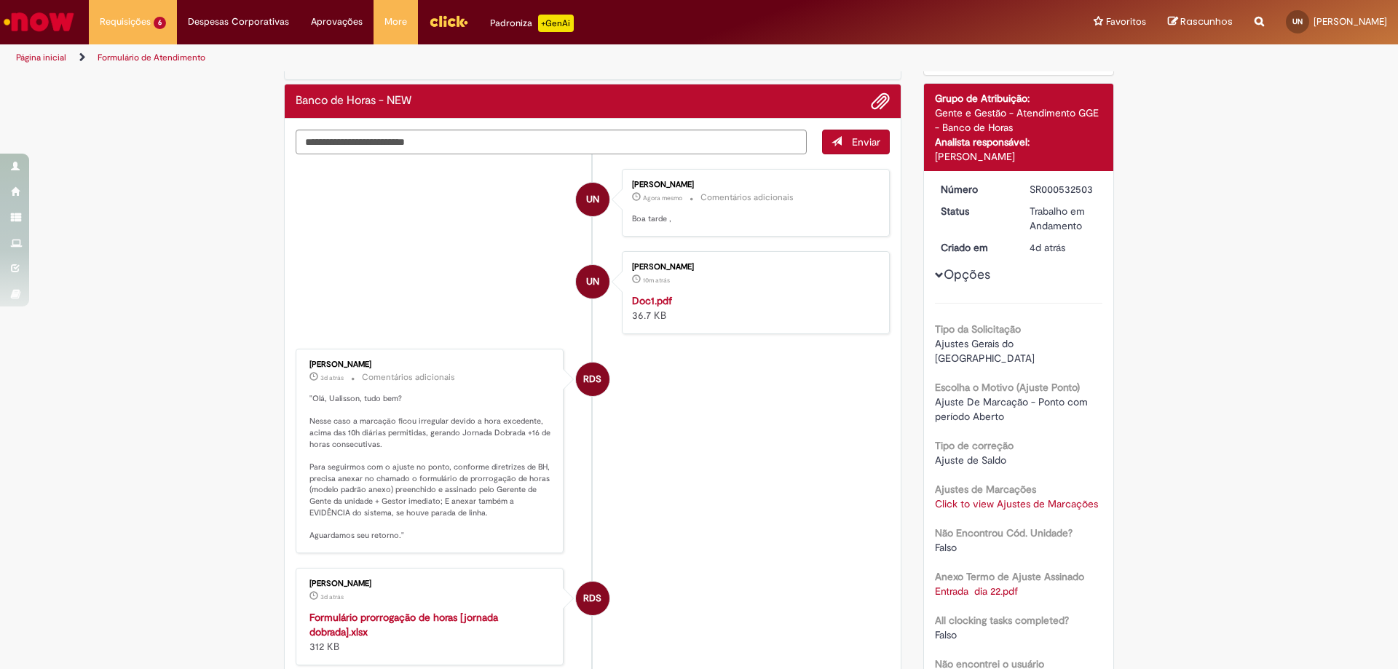
scroll to position [335, 0]
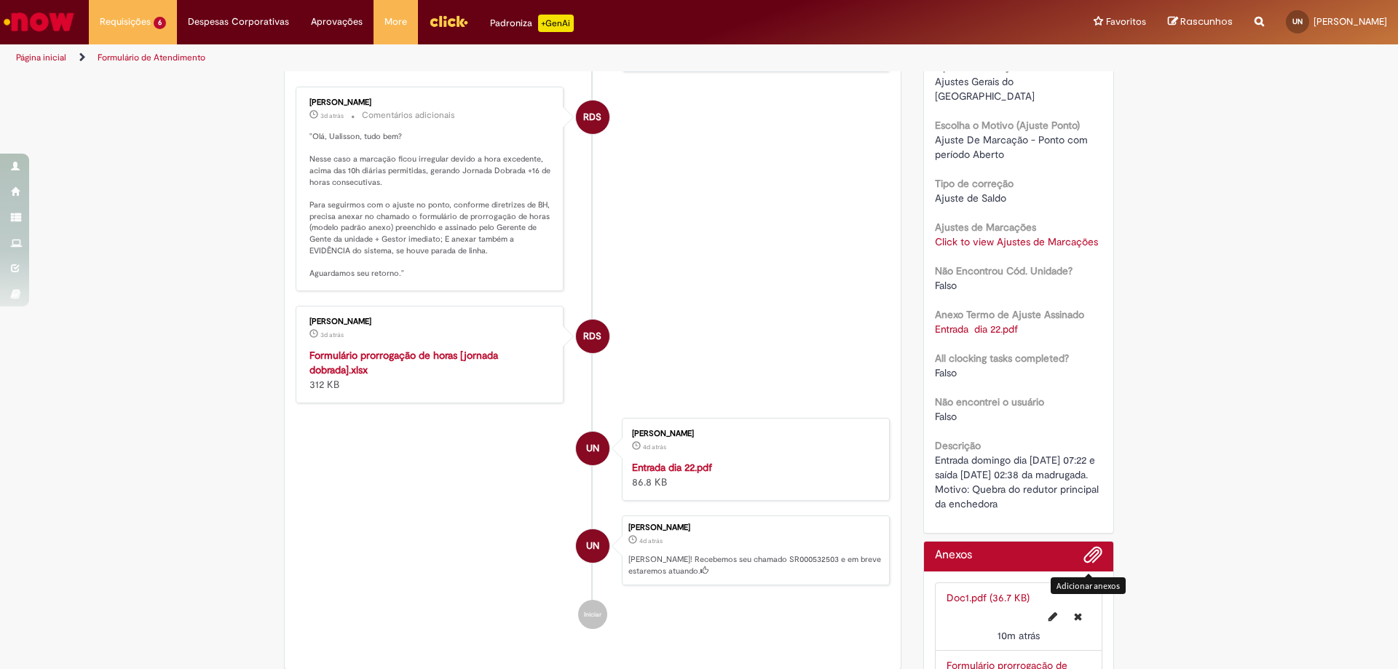
click at [1093, 558] on span "Adicionar anexos" at bounding box center [1093, 555] width 17 height 17
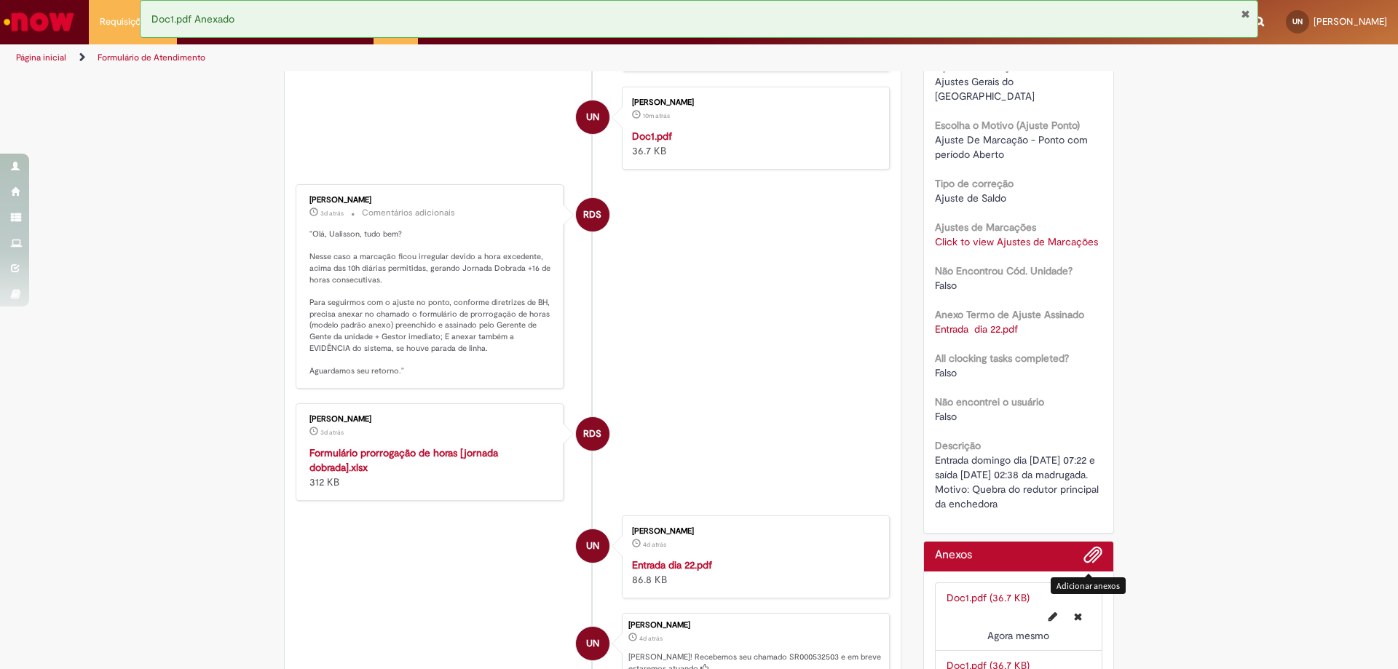
scroll to position [0, 0]
